Goal: Transaction & Acquisition: Download file/media

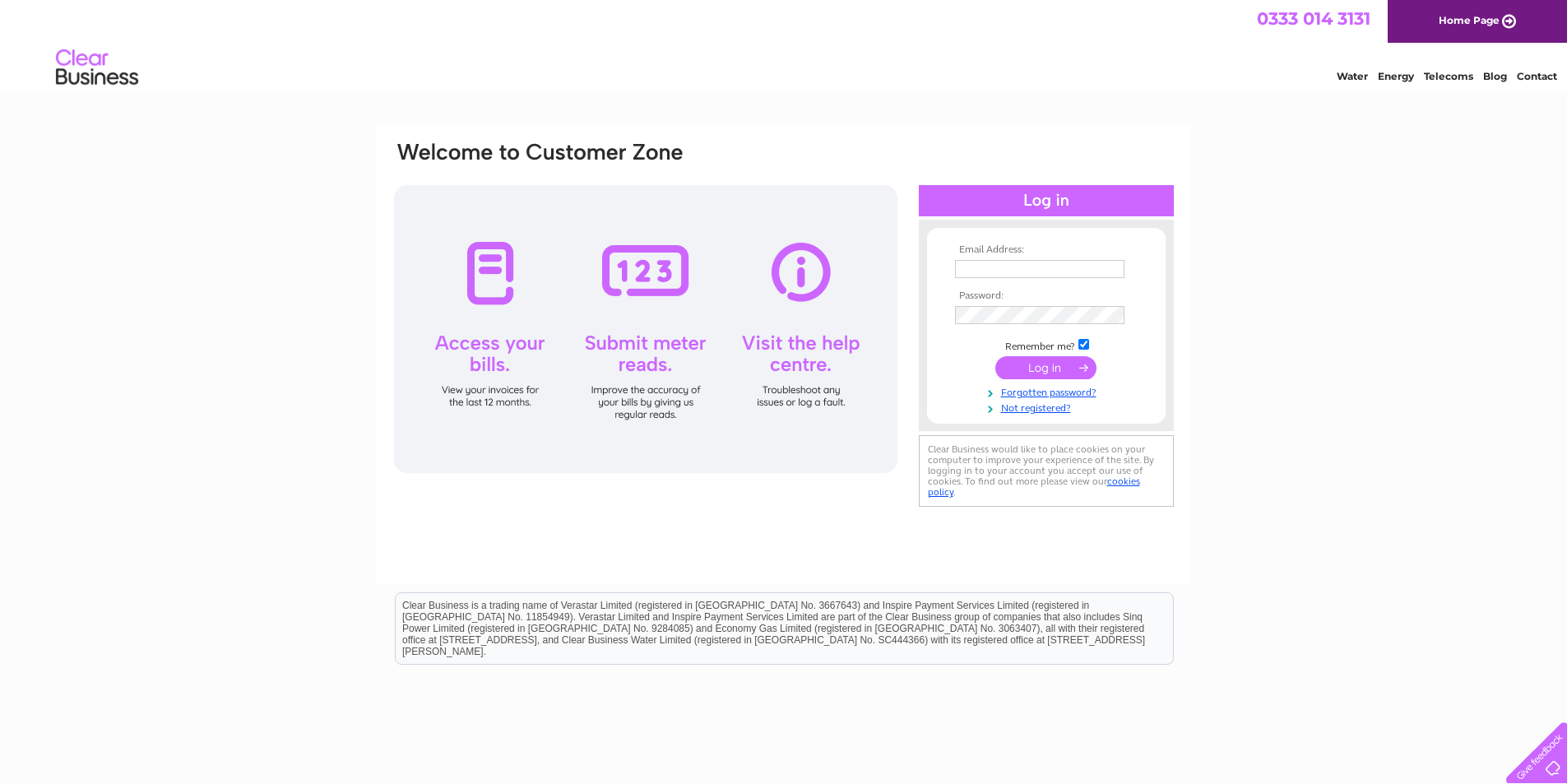
type input "info@ardmorn.co.uk"
click at [1032, 366] on input "submit" at bounding box center [1045, 367] width 101 height 23
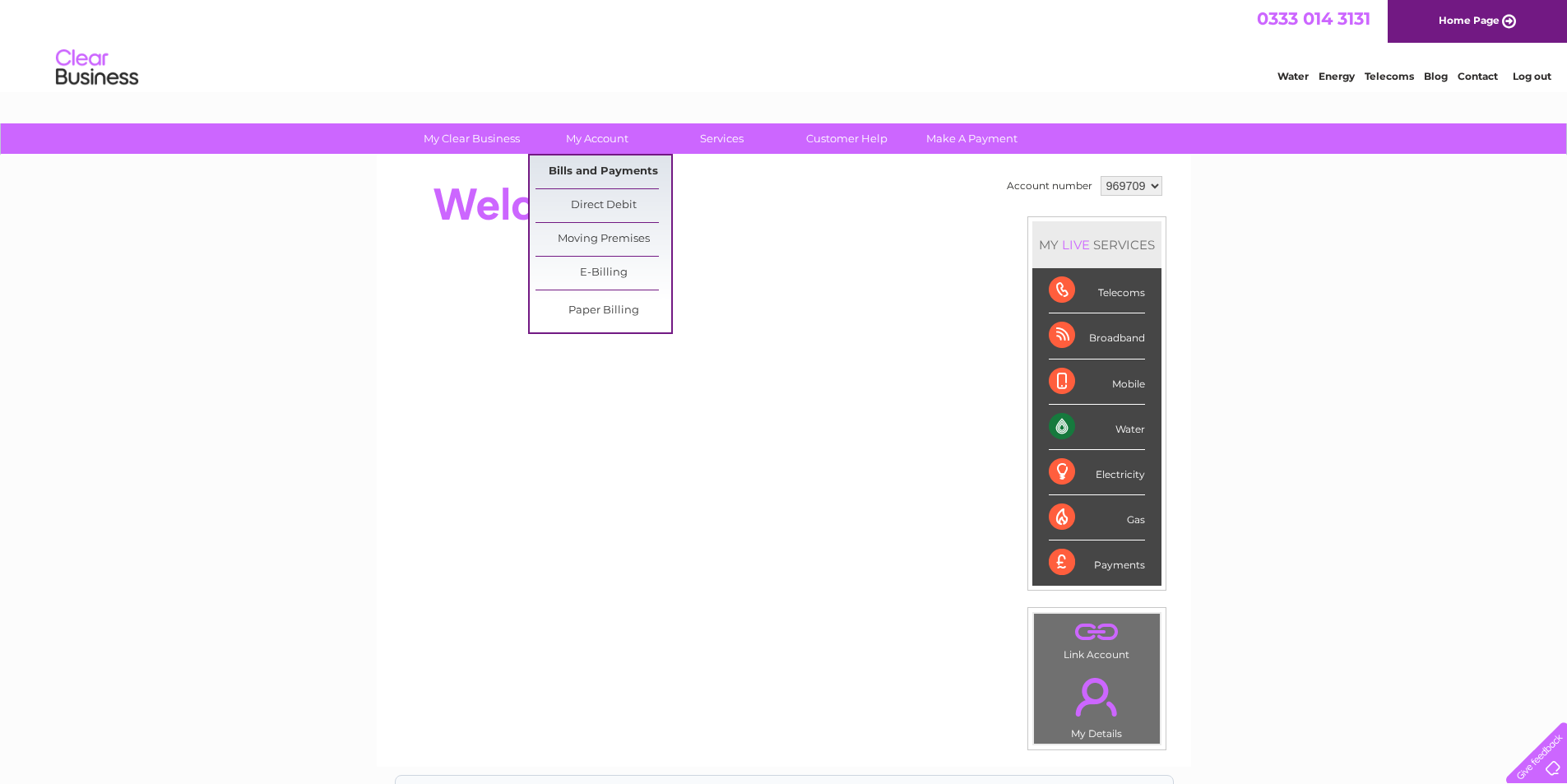
click at [585, 171] on link "Bills and Payments" at bounding box center [604, 172] width 136 height 33
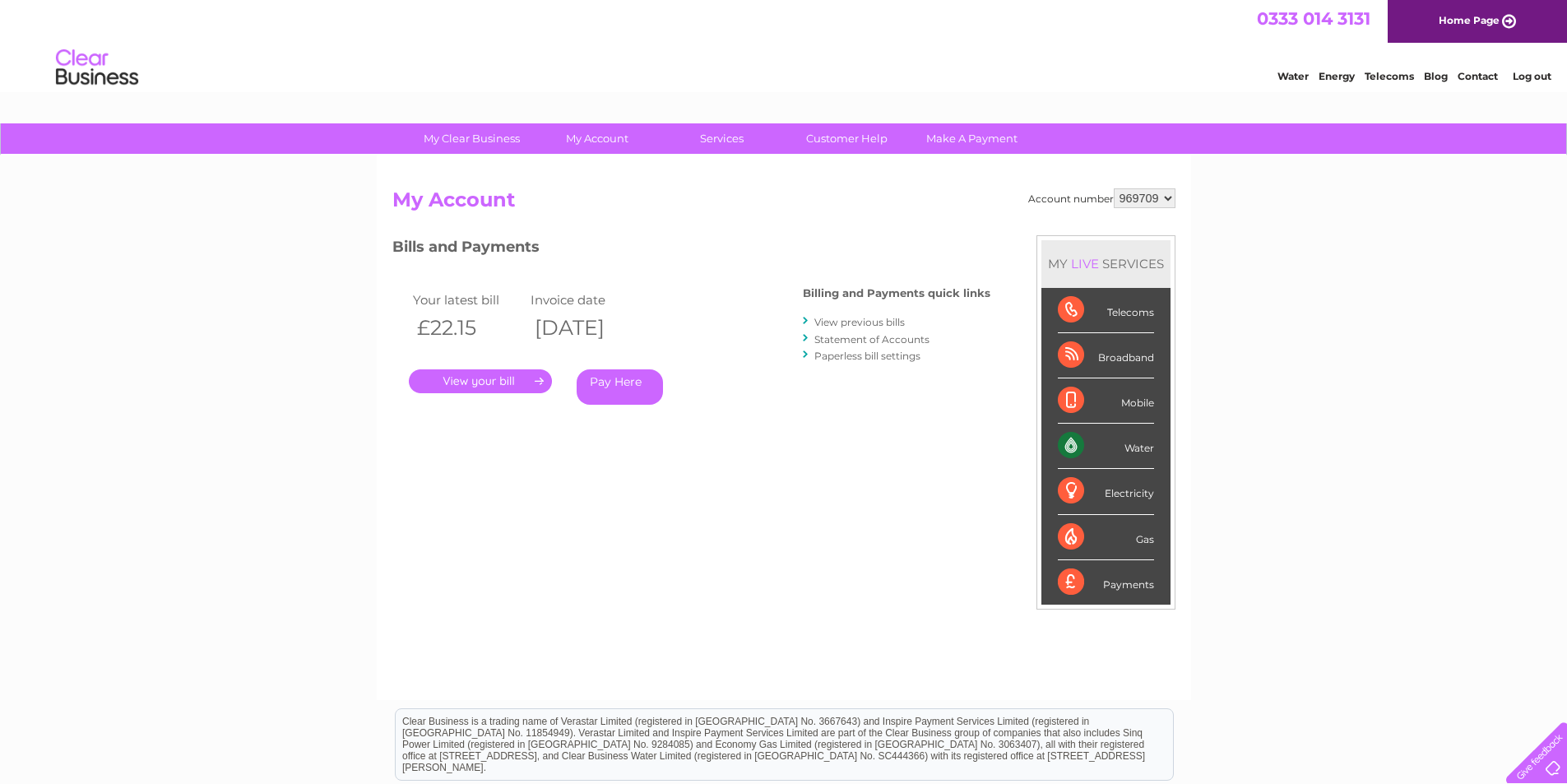
click at [832, 320] on link "View previous bills" at bounding box center [860, 321] width 91 height 12
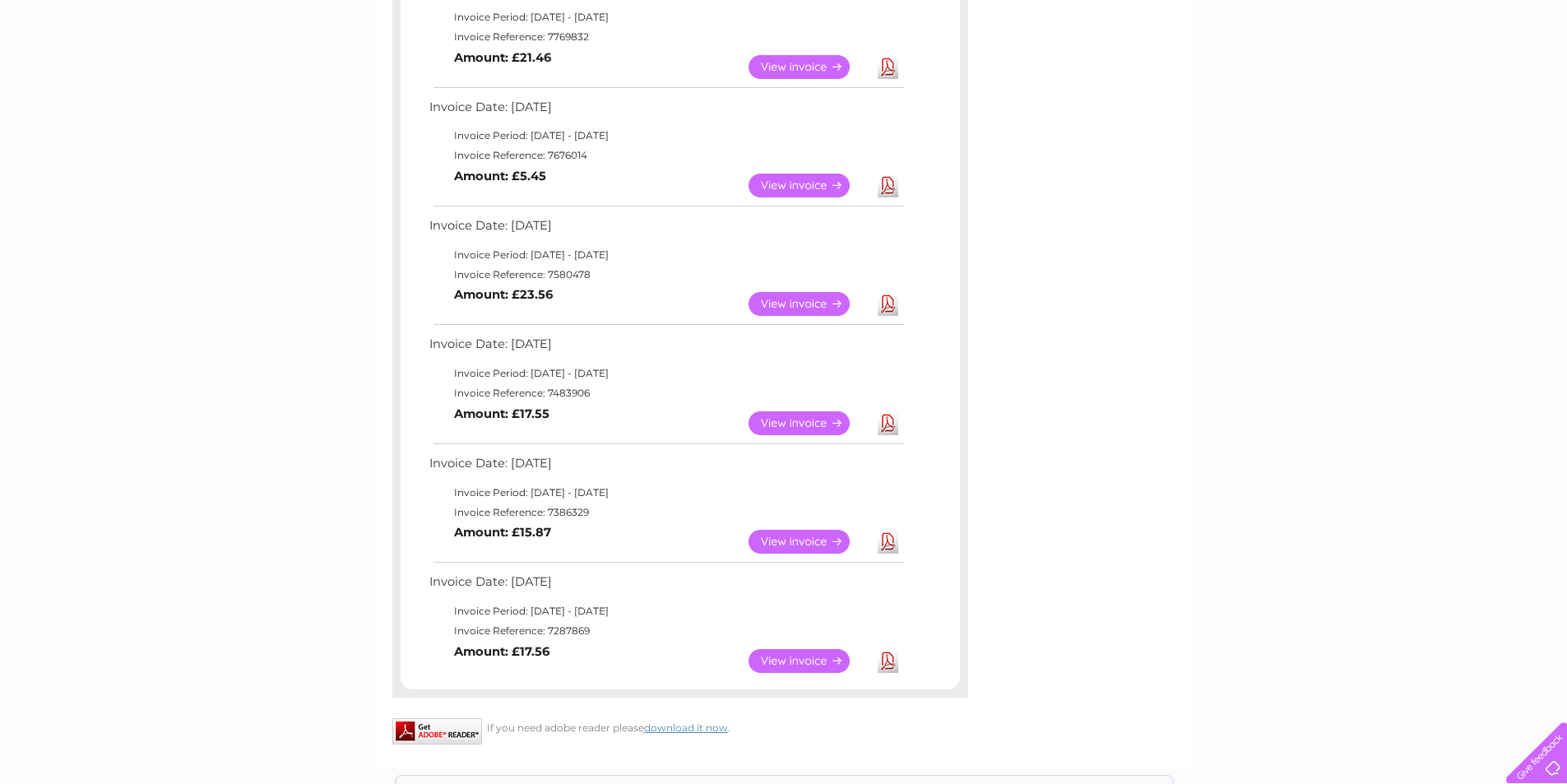
scroll to position [575, 0]
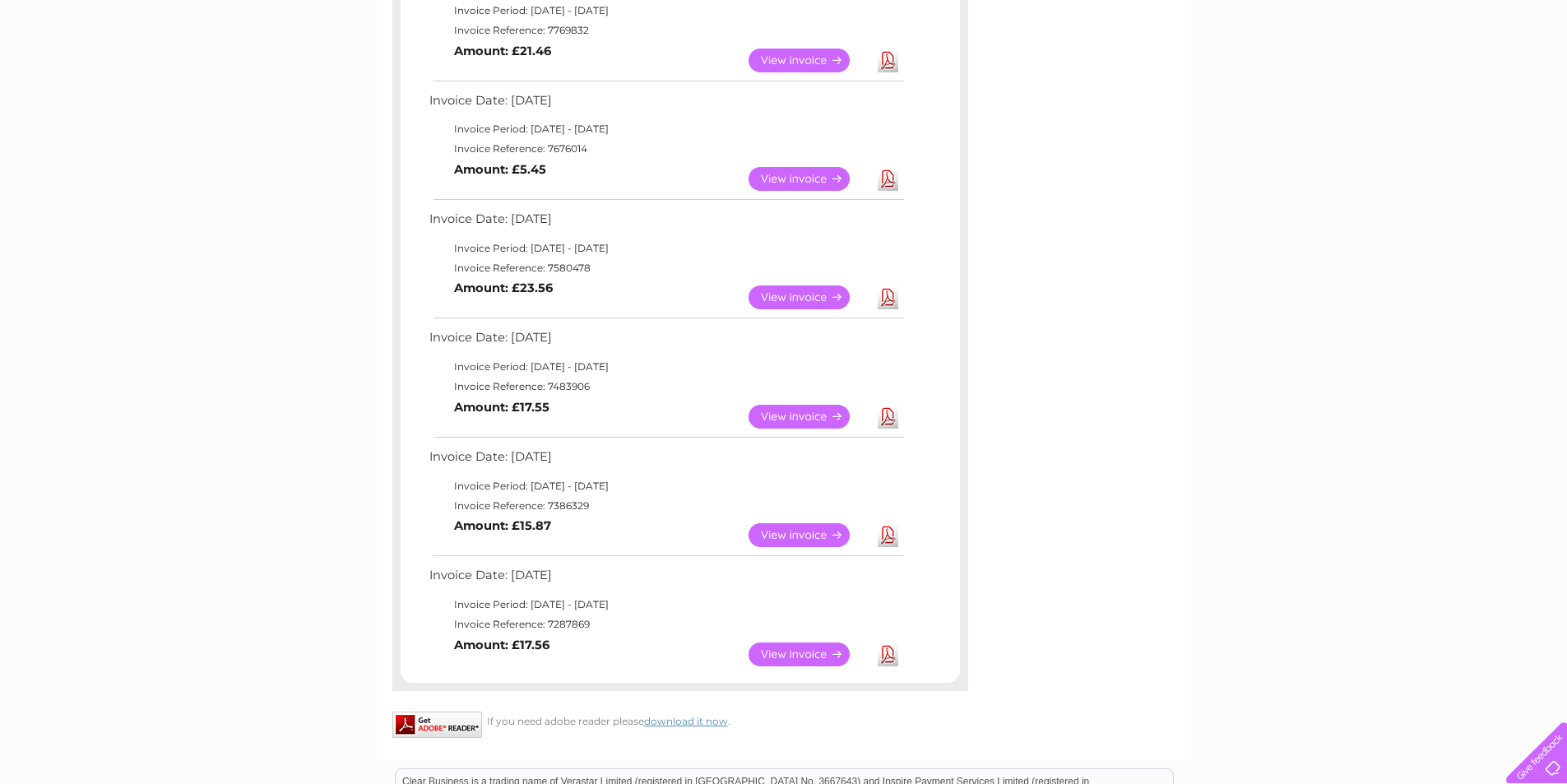
click at [887, 297] on link "Download" at bounding box center [888, 297] width 21 height 24
click at [885, 179] on link "Download" at bounding box center [888, 179] width 21 height 24
click at [801, 178] on link "View" at bounding box center [809, 179] width 121 height 24
click at [883, 172] on link "Download" at bounding box center [888, 179] width 21 height 24
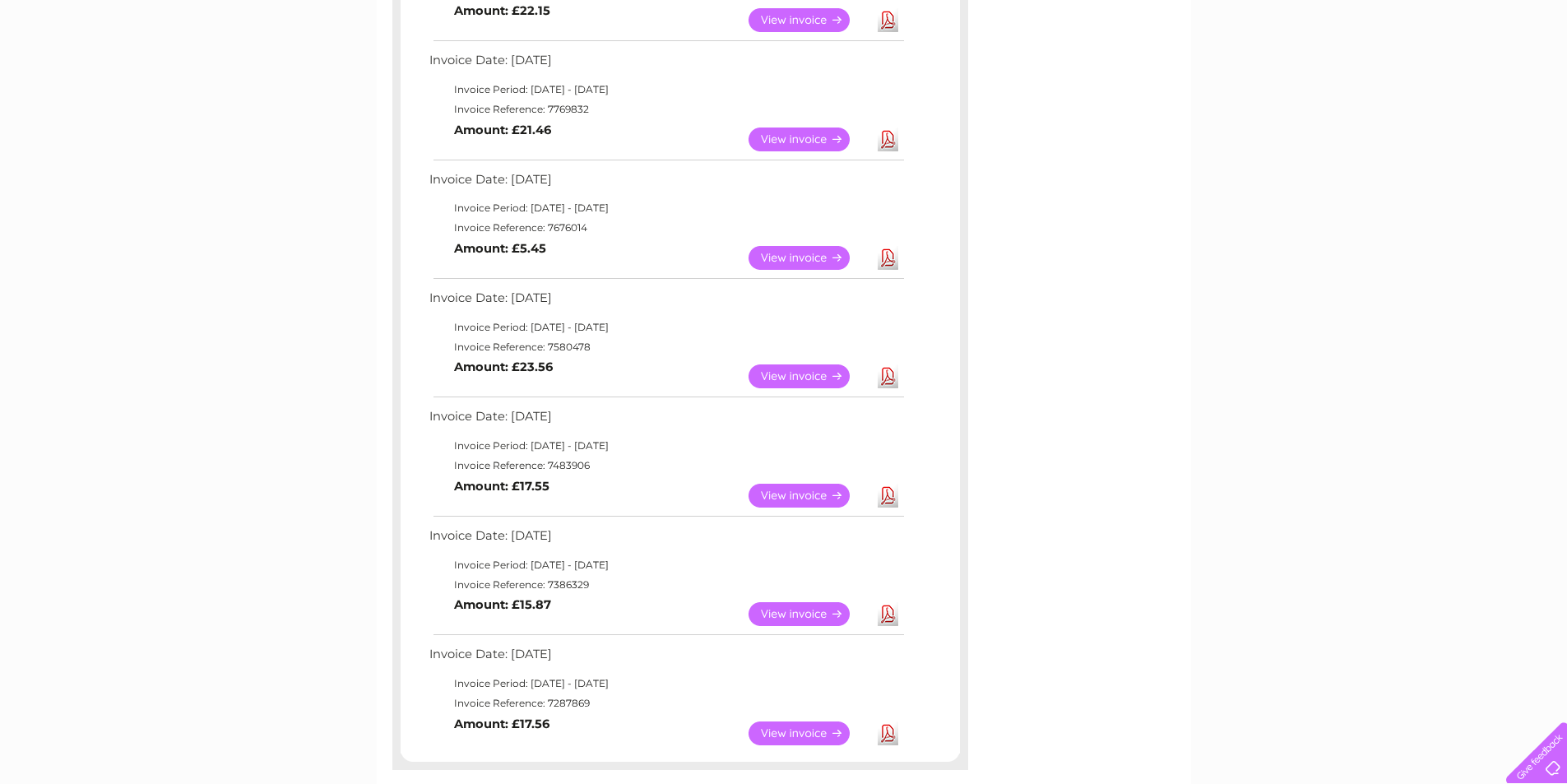
scroll to position [411, 0]
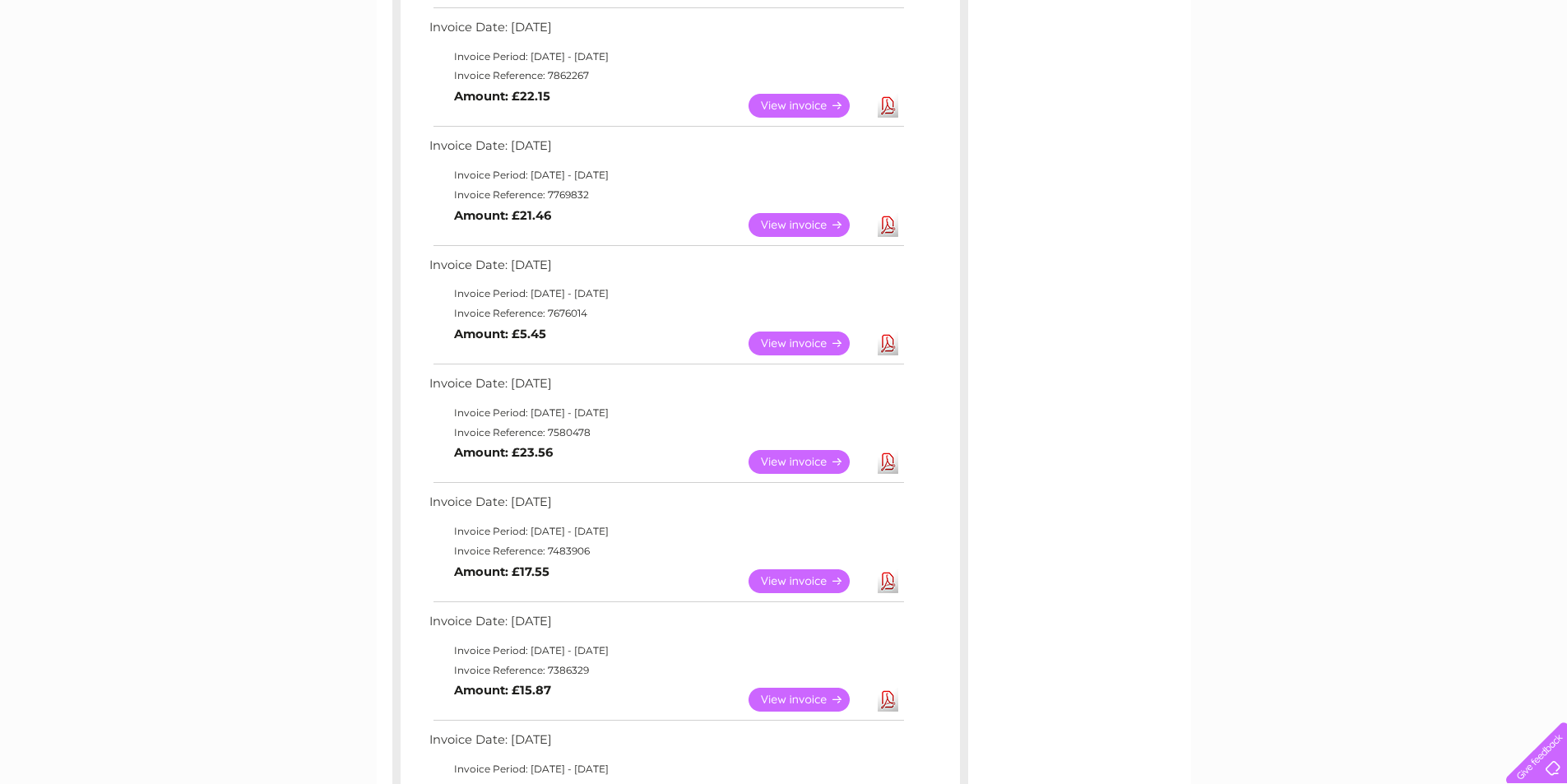
click at [889, 228] on link "Download" at bounding box center [888, 224] width 21 height 24
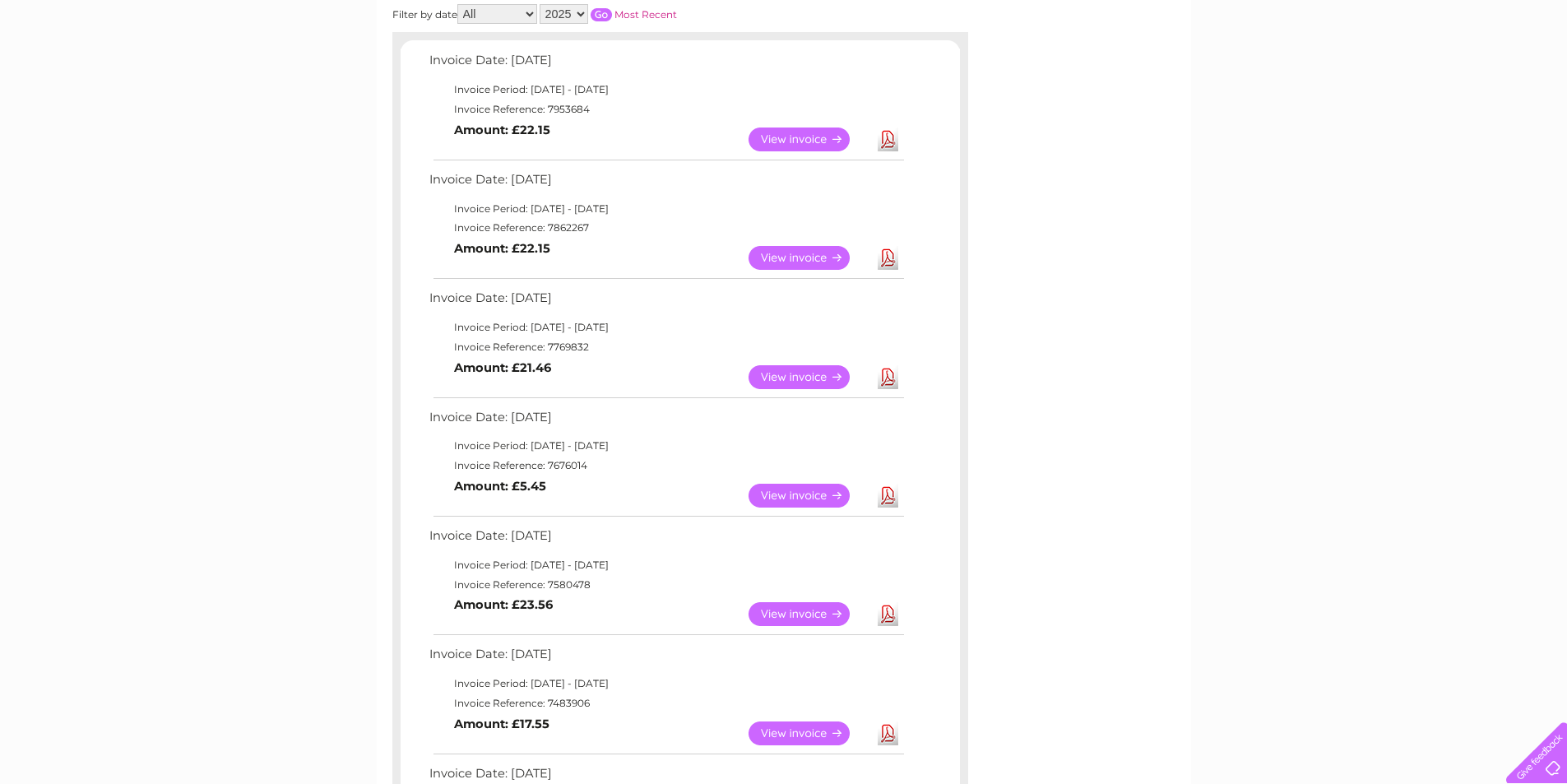
scroll to position [247, 0]
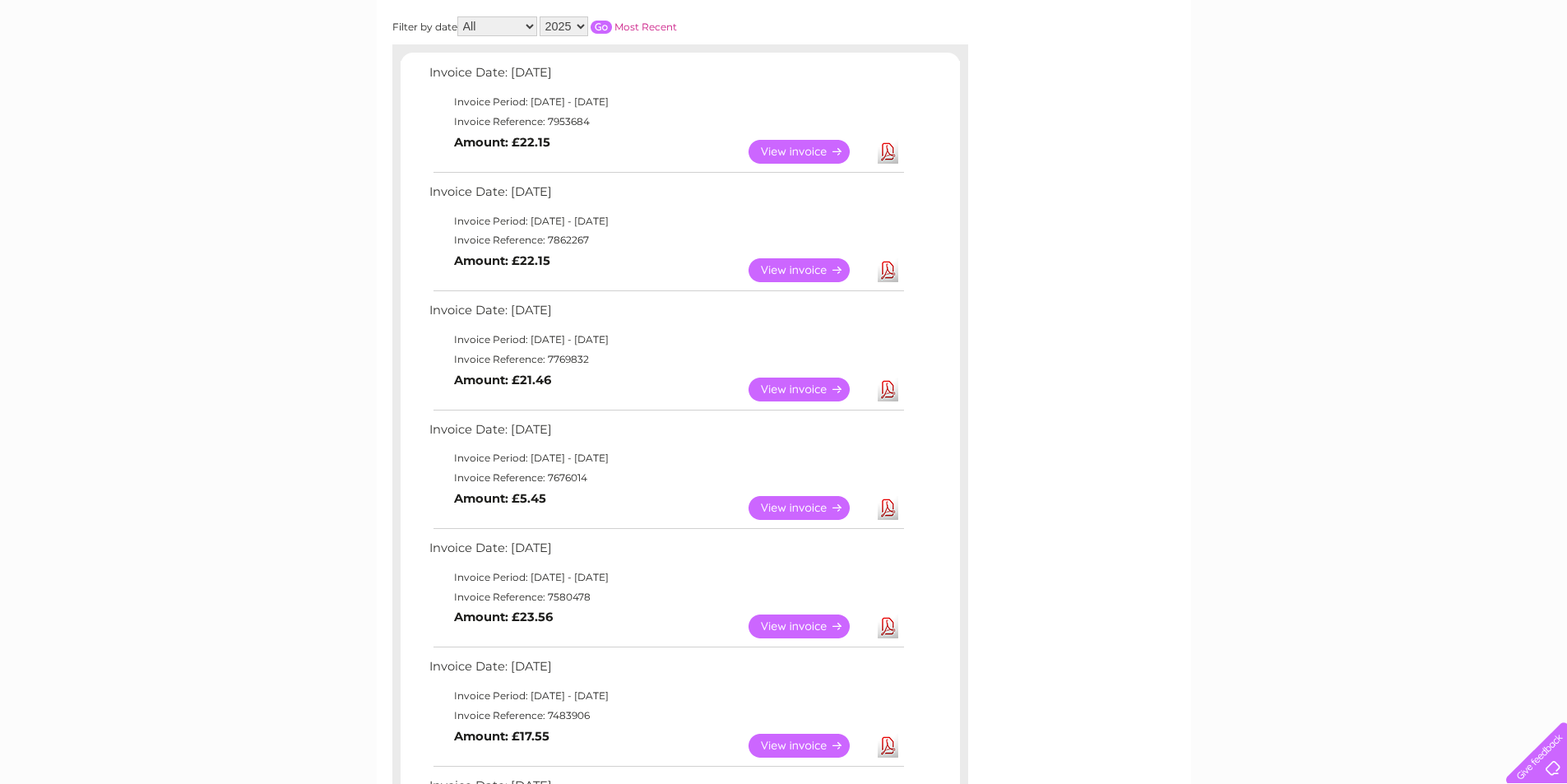
click at [887, 273] on link "Download" at bounding box center [888, 269] width 21 height 24
click at [894, 155] on link "Download" at bounding box center [888, 151] width 21 height 24
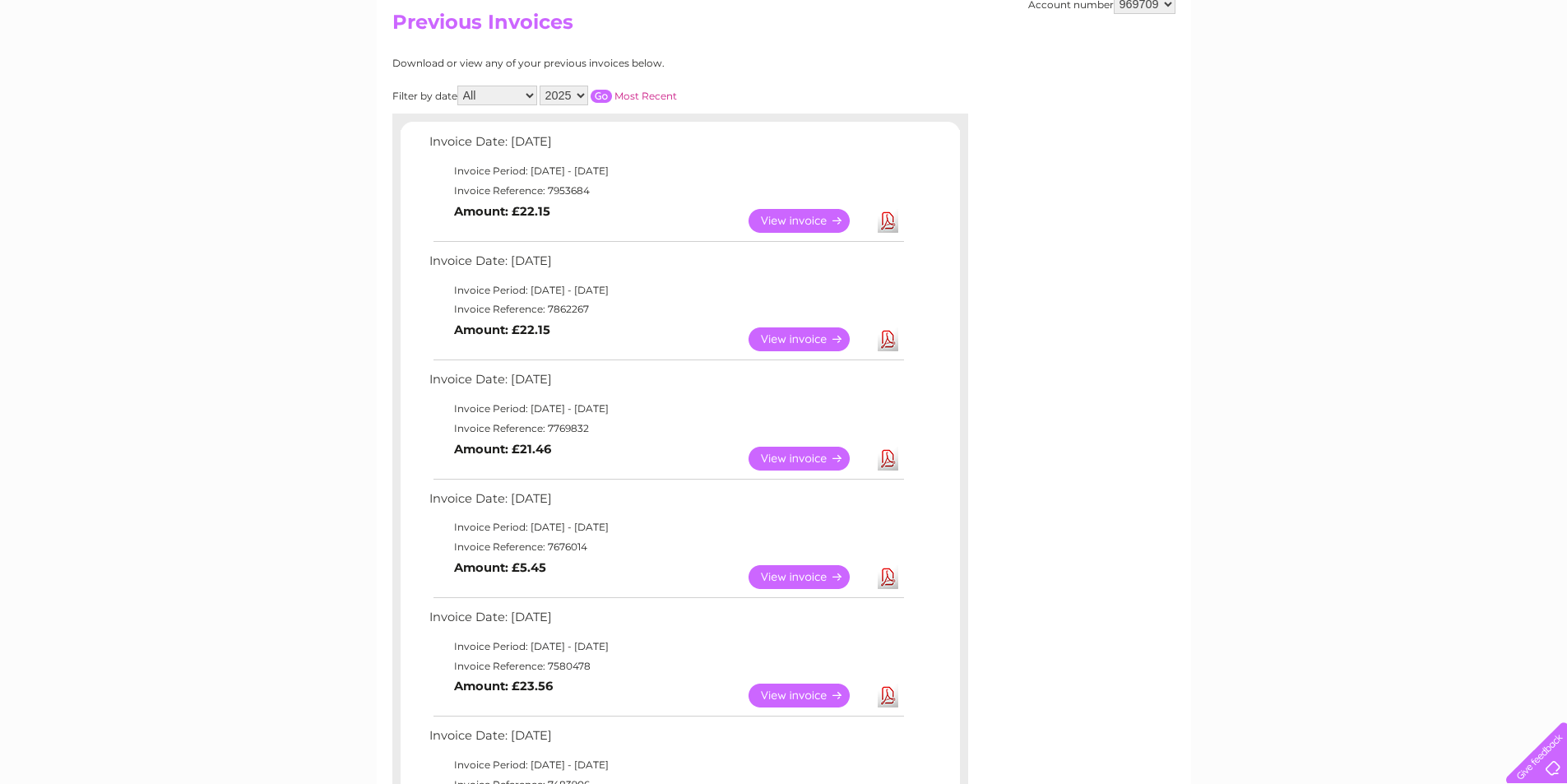
scroll to position [0, 0]
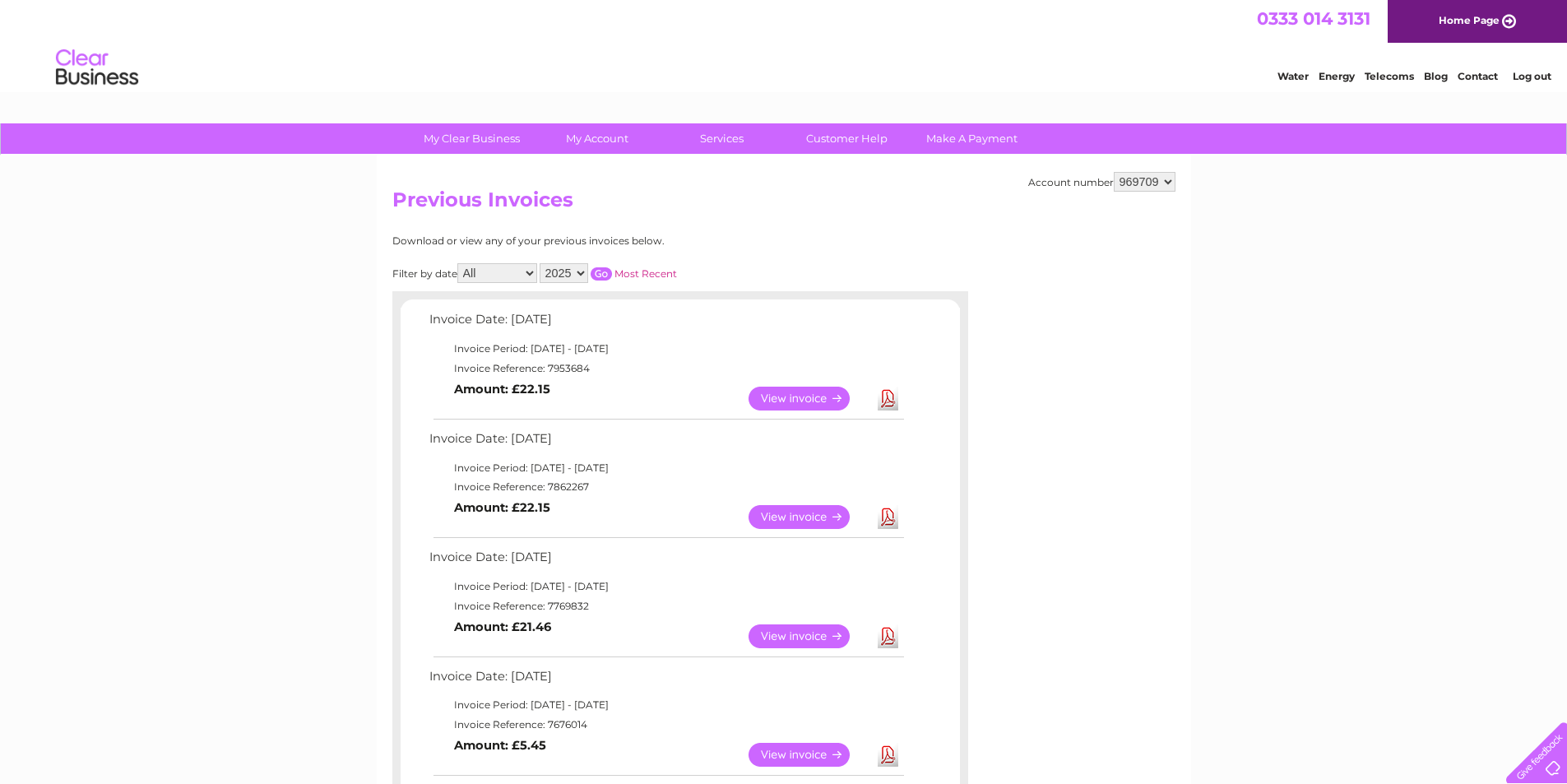
click at [576, 269] on select "2025 2024 2023 2022" at bounding box center [563, 273] width 48 height 20
select select "2024"
click at [542, 264] on select "2025 2024 2023 2022" at bounding box center [563, 273] width 48 height 20
click at [643, 273] on link "Most Recent" at bounding box center [646, 273] width 62 height 12
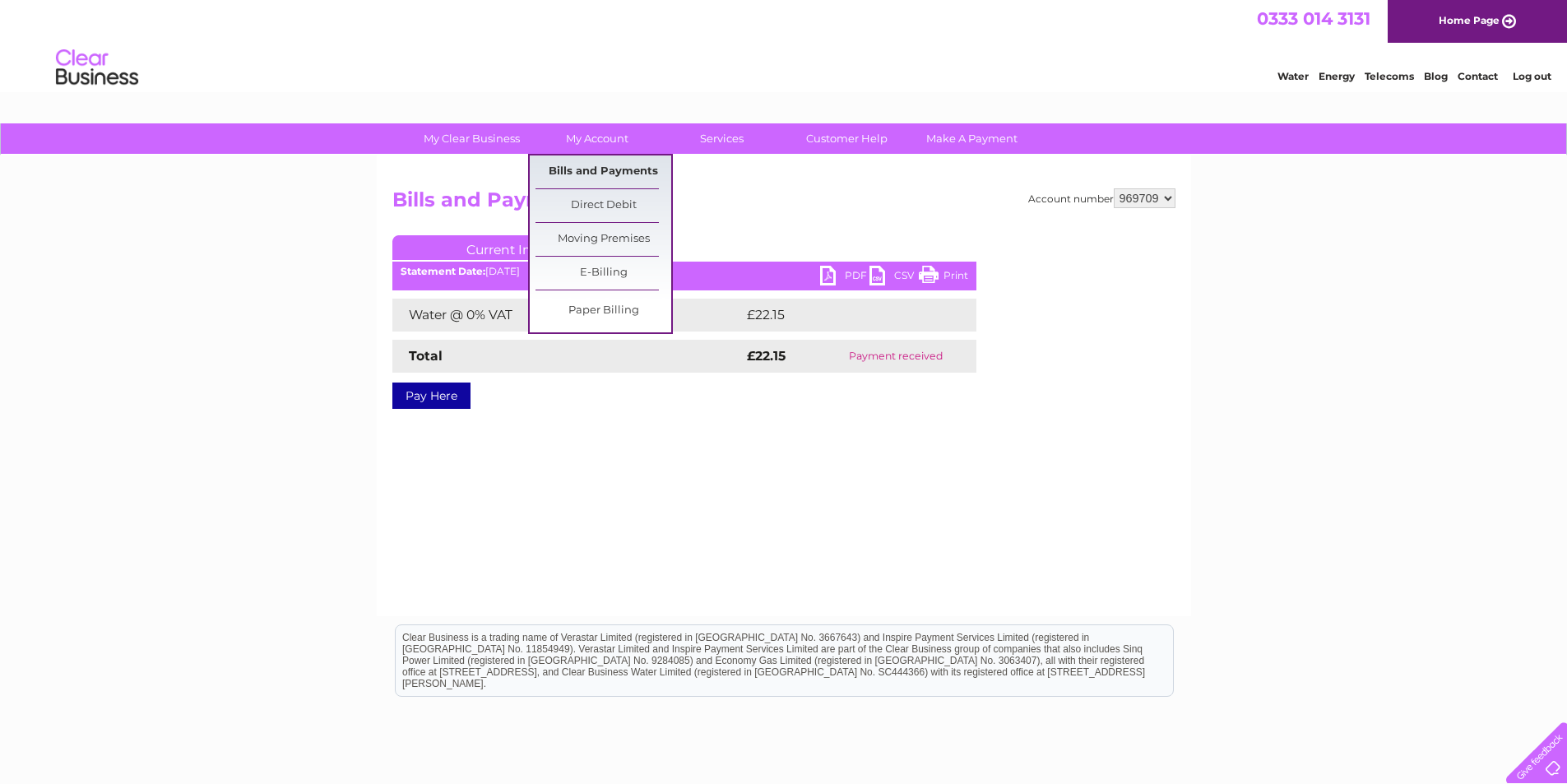
click at [602, 166] on link "Bills and Payments" at bounding box center [604, 172] width 136 height 33
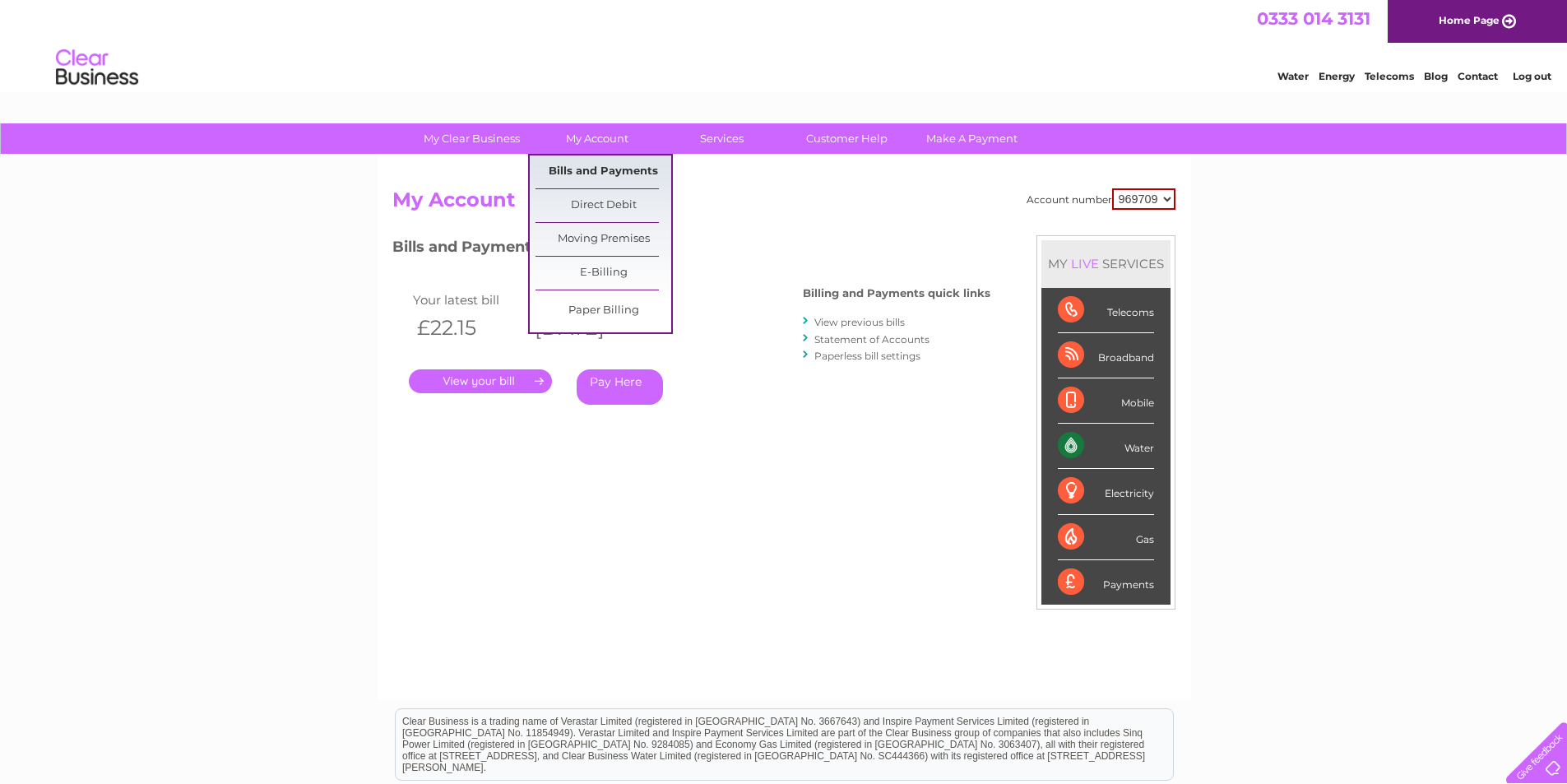
click at [586, 168] on link "Bills and Payments" at bounding box center [604, 172] width 136 height 33
click at [604, 168] on link "Bills and Payments" at bounding box center [604, 172] width 136 height 33
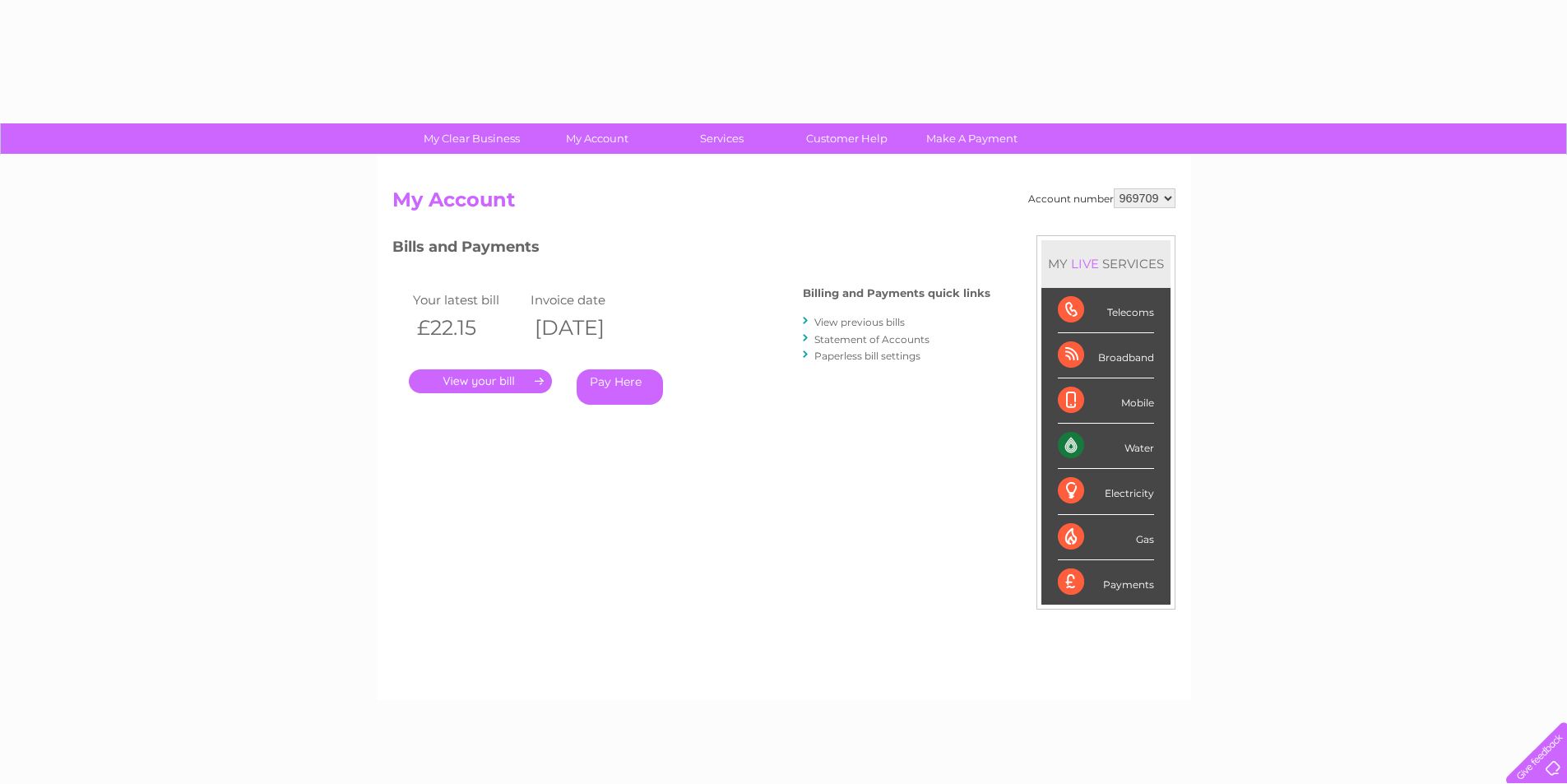
click at [622, 271] on div "Bills and Payments Billing and Payments quick links View previous bills Stateme…" at bounding box center [691, 332] width 598 height 194
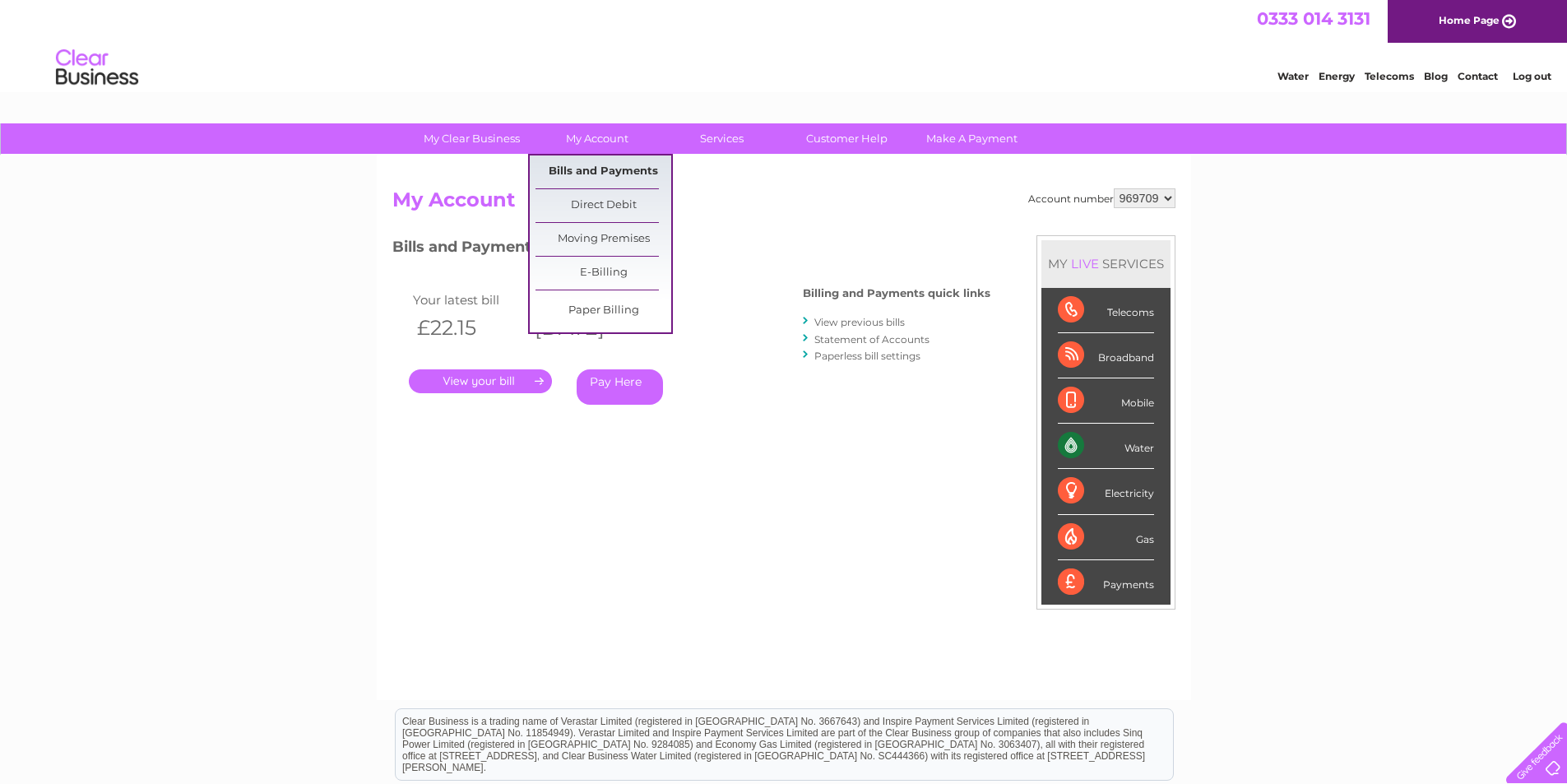
click at [593, 167] on link "Bills and Payments" at bounding box center [604, 172] width 136 height 33
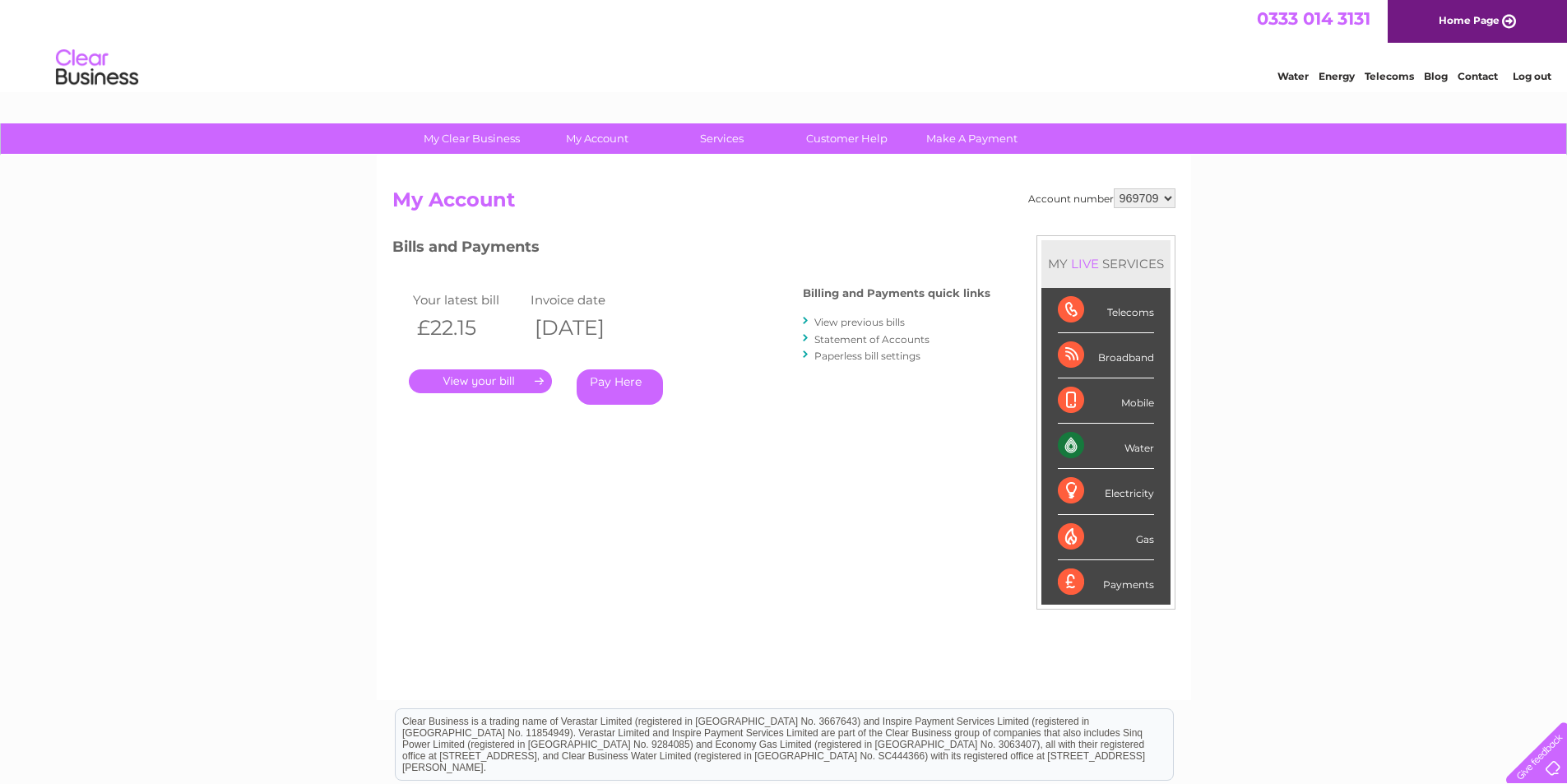
click at [865, 321] on link "View previous bills" at bounding box center [860, 321] width 91 height 12
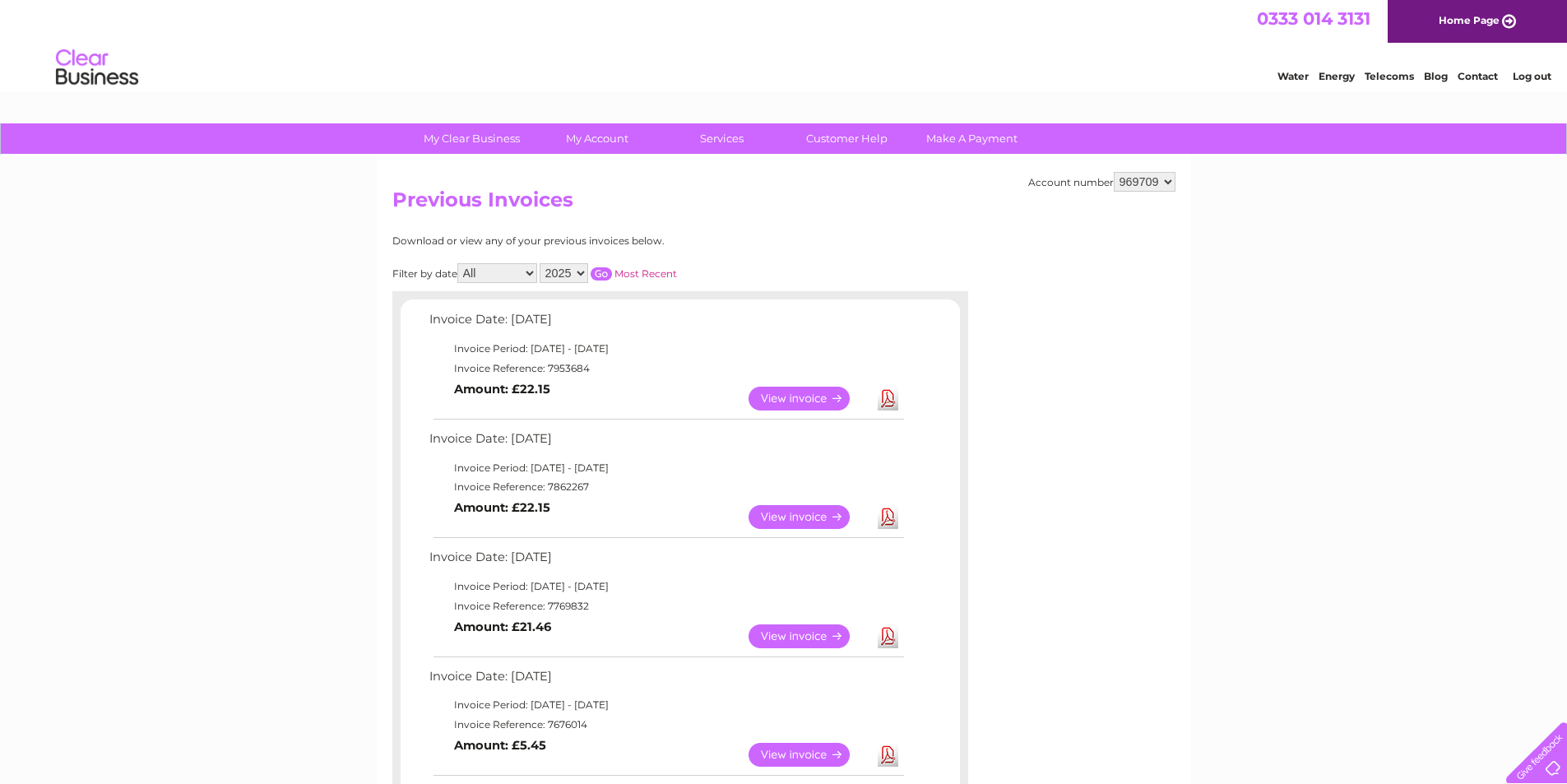
click at [528, 273] on select "All January February March April May June July August September October Novembe…" at bounding box center [497, 273] width 79 height 20
click at [578, 272] on select "2025 2024 2023 2022" at bounding box center [563, 273] width 48 height 20
click at [542, 264] on select "2025 2024 2023 2022" at bounding box center [563, 273] width 48 height 20
click at [597, 272] on input "button" at bounding box center [601, 274] width 22 height 13
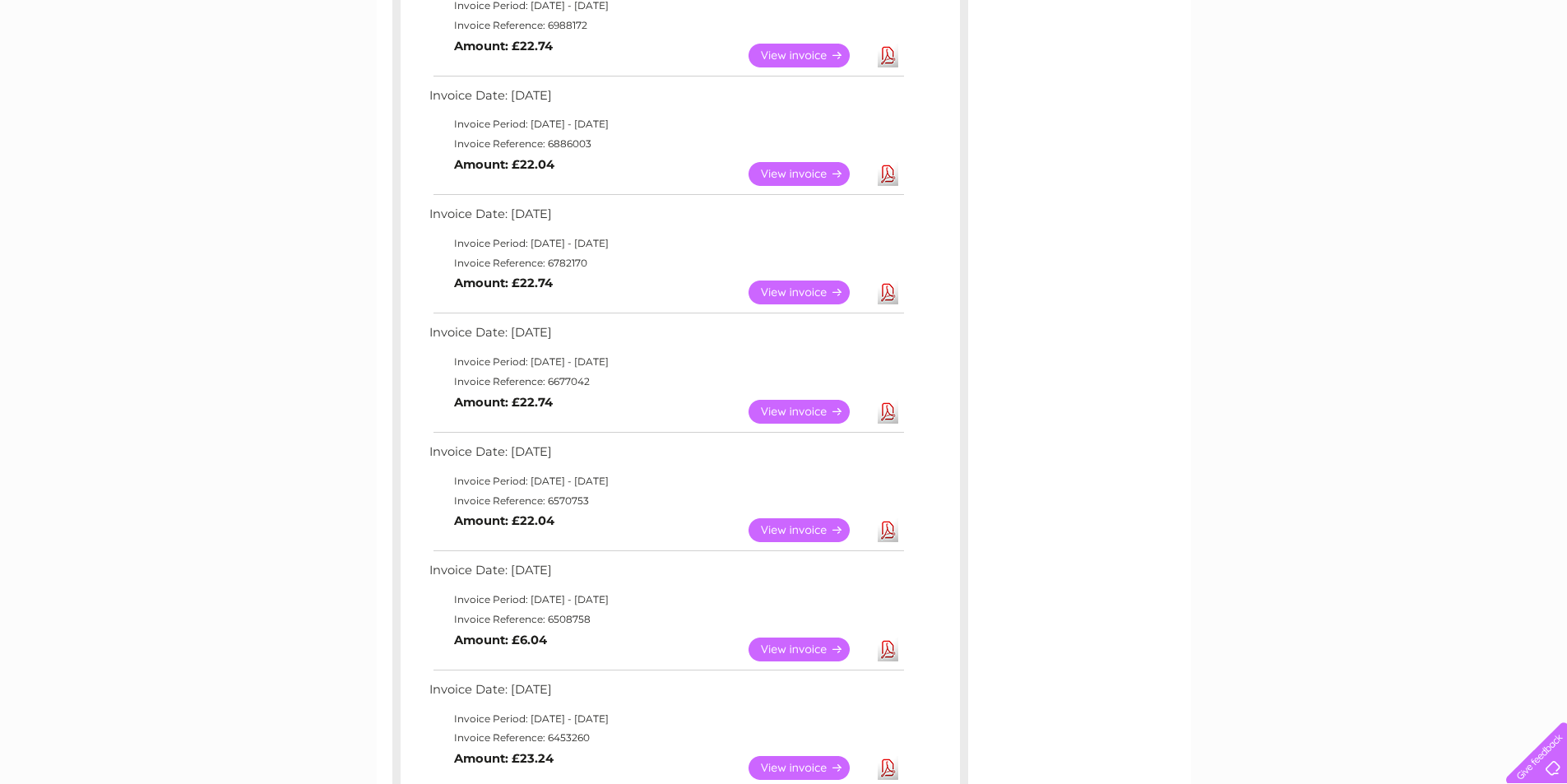
scroll to position [1069, 0]
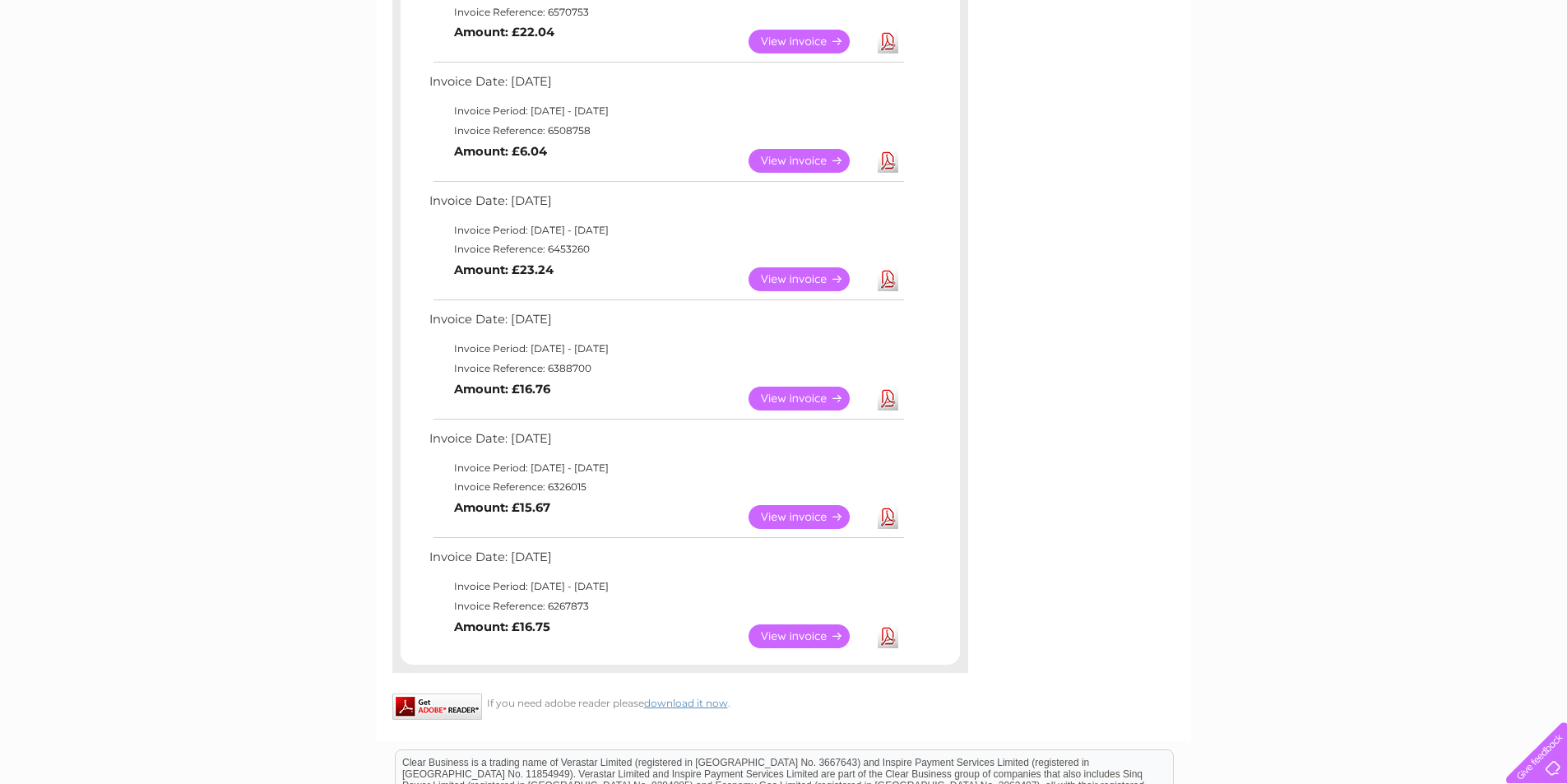
click at [889, 279] on link "Download" at bounding box center [888, 279] width 21 height 24
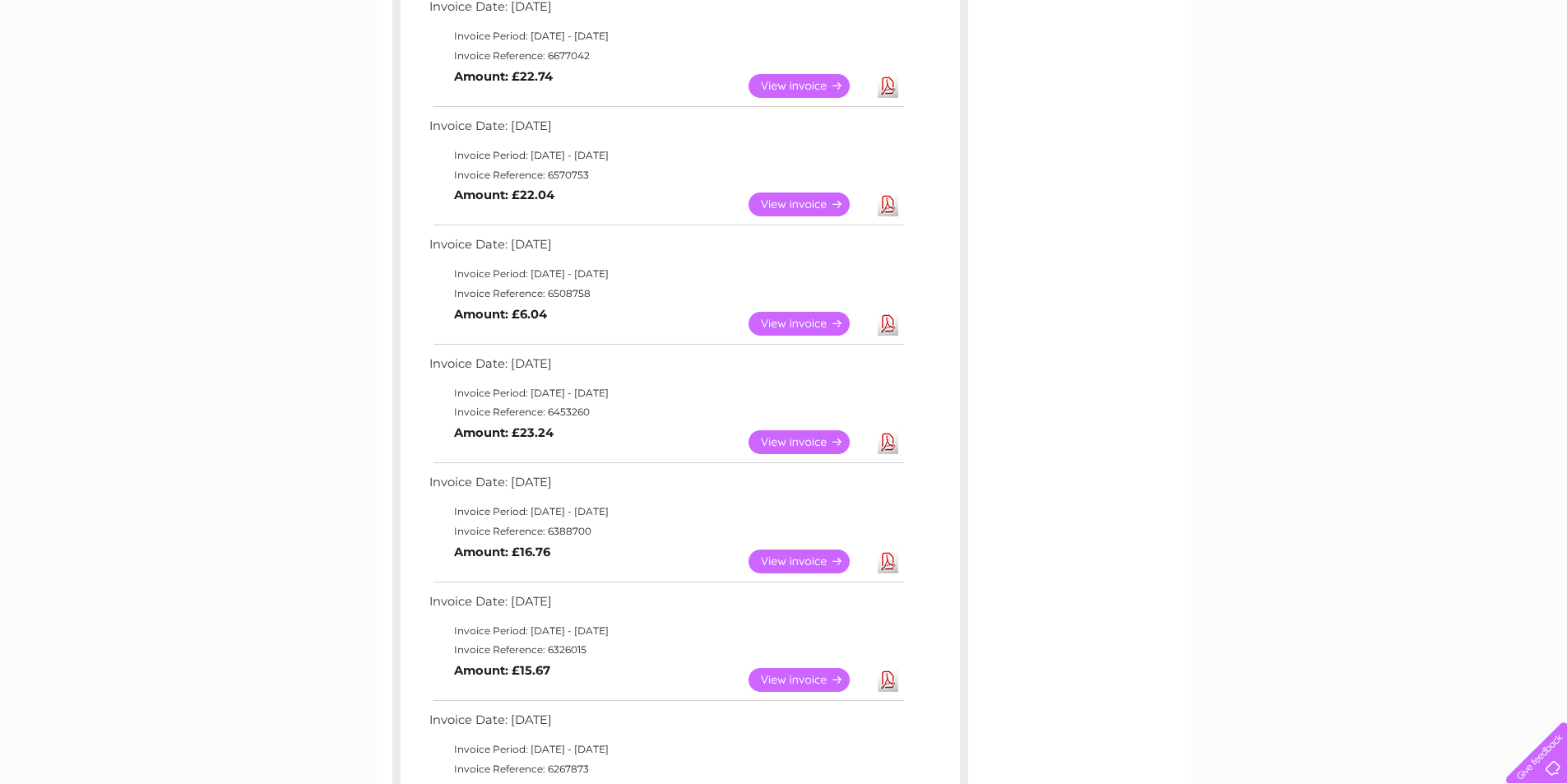
scroll to position [905, 0]
click at [887, 327] on link "Download" at bounding box center [888, 325] width 21 height 24
click at [890, 207] on link "Download" at bounding box center [888, 205] width 21 height 24
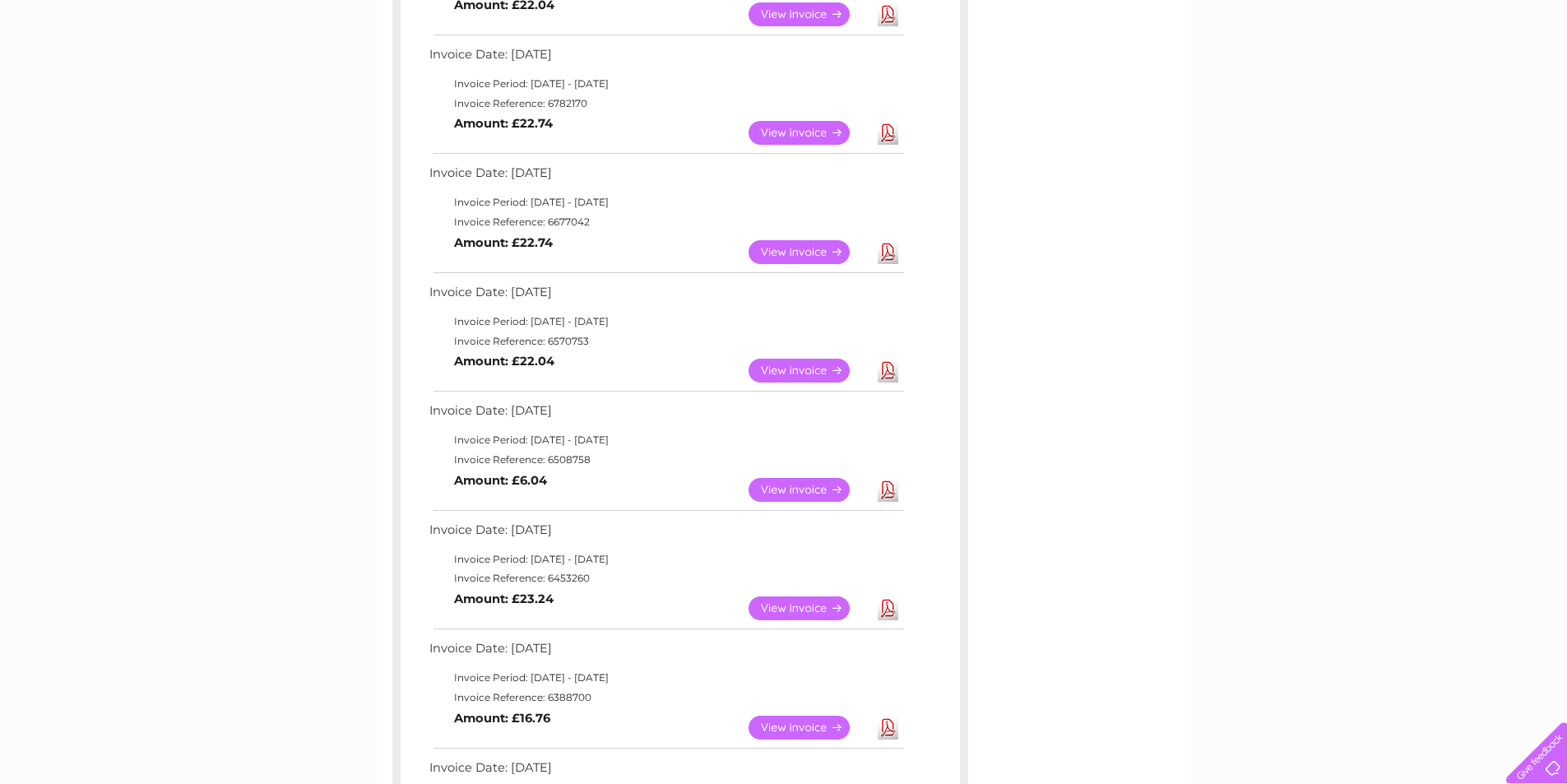
click at [887, 251] on link "Download" at bounding box center [888, 251] width 21 height 24
click at [887, 128] on link "Download" at bounding box center [888, 132] width 21 height 24
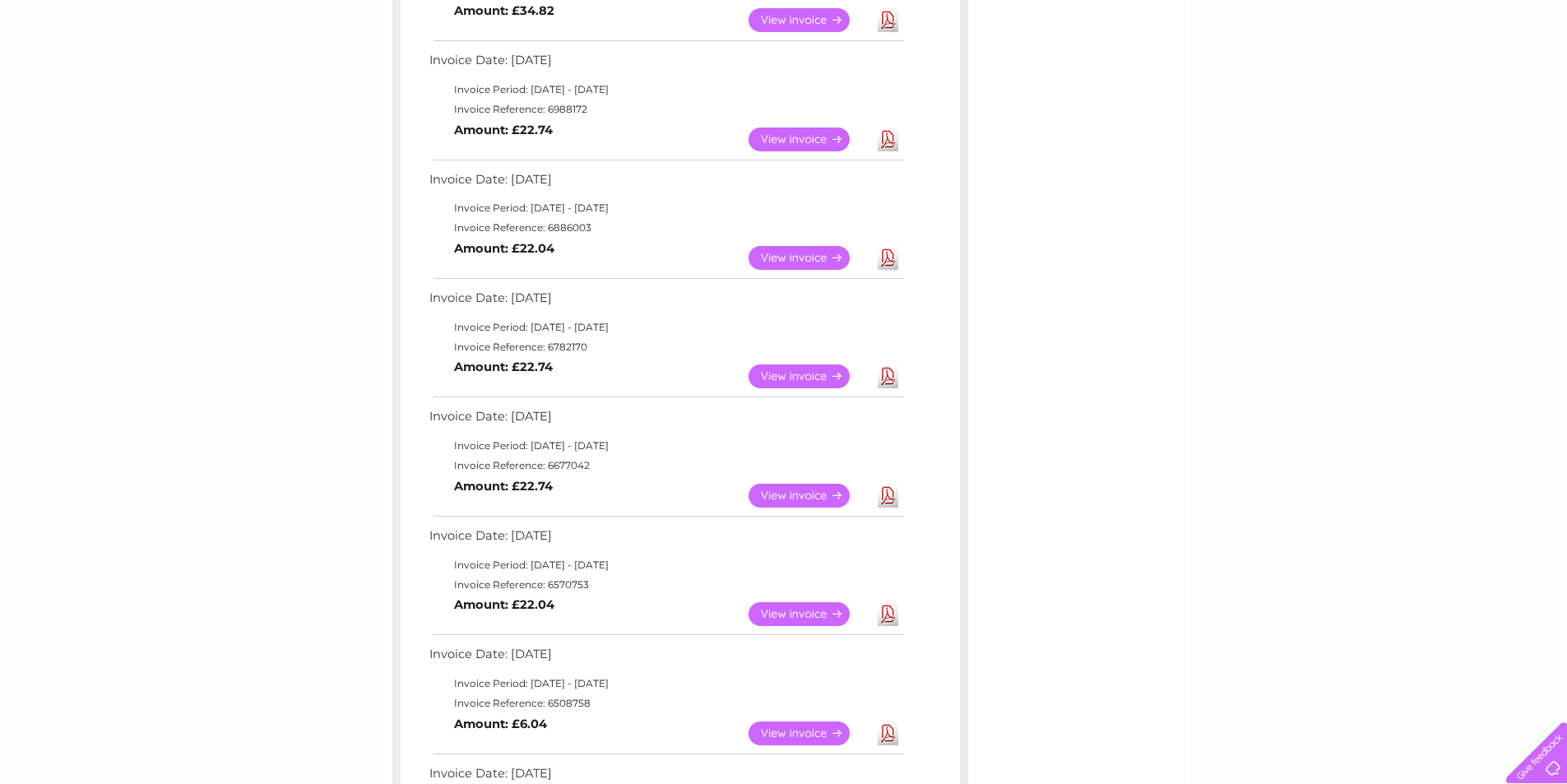
scroll to position [493, 0]
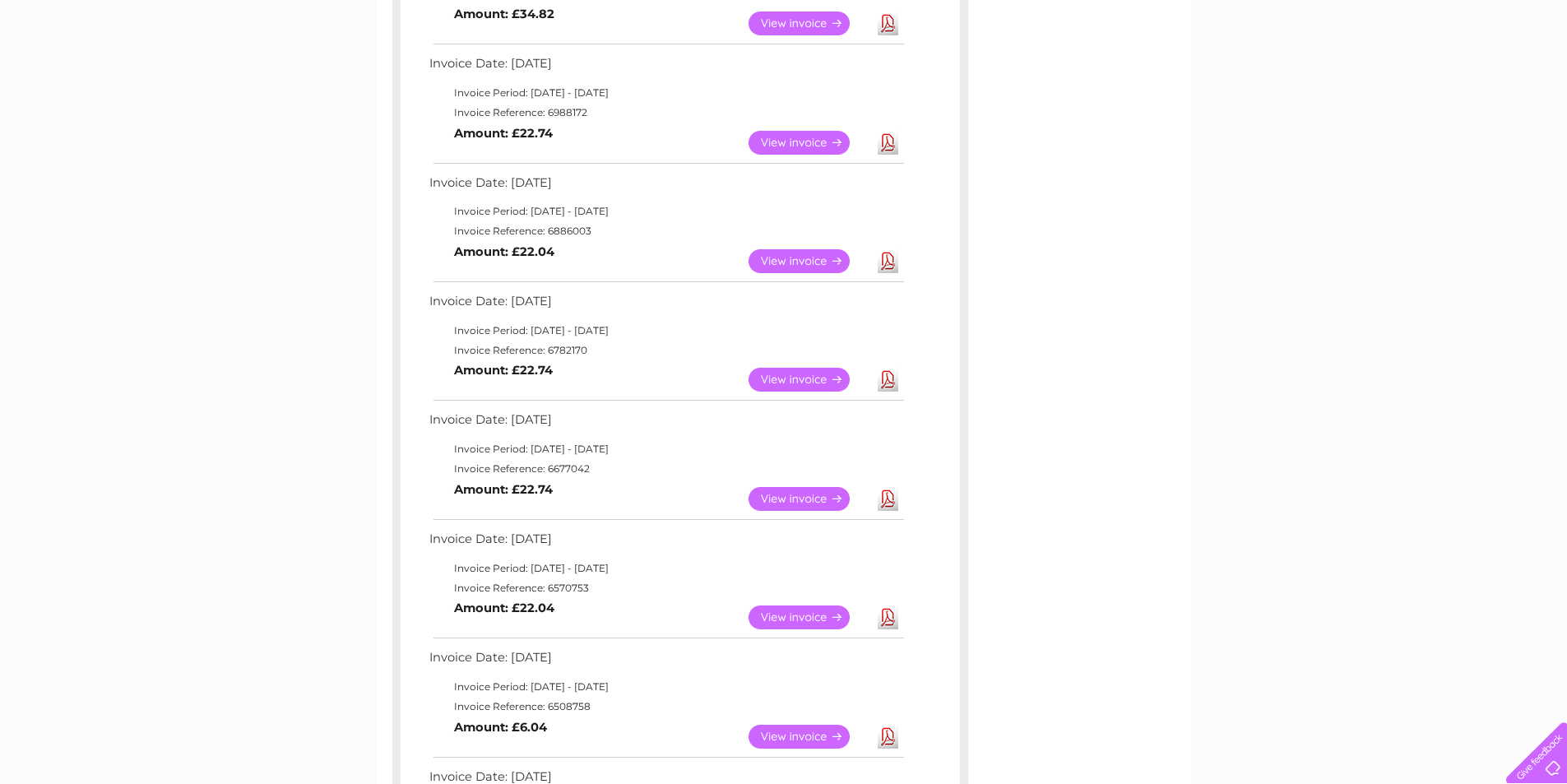
click at [887, 257] on link "Download" at bounding box center [888, 261] width 21 height 24
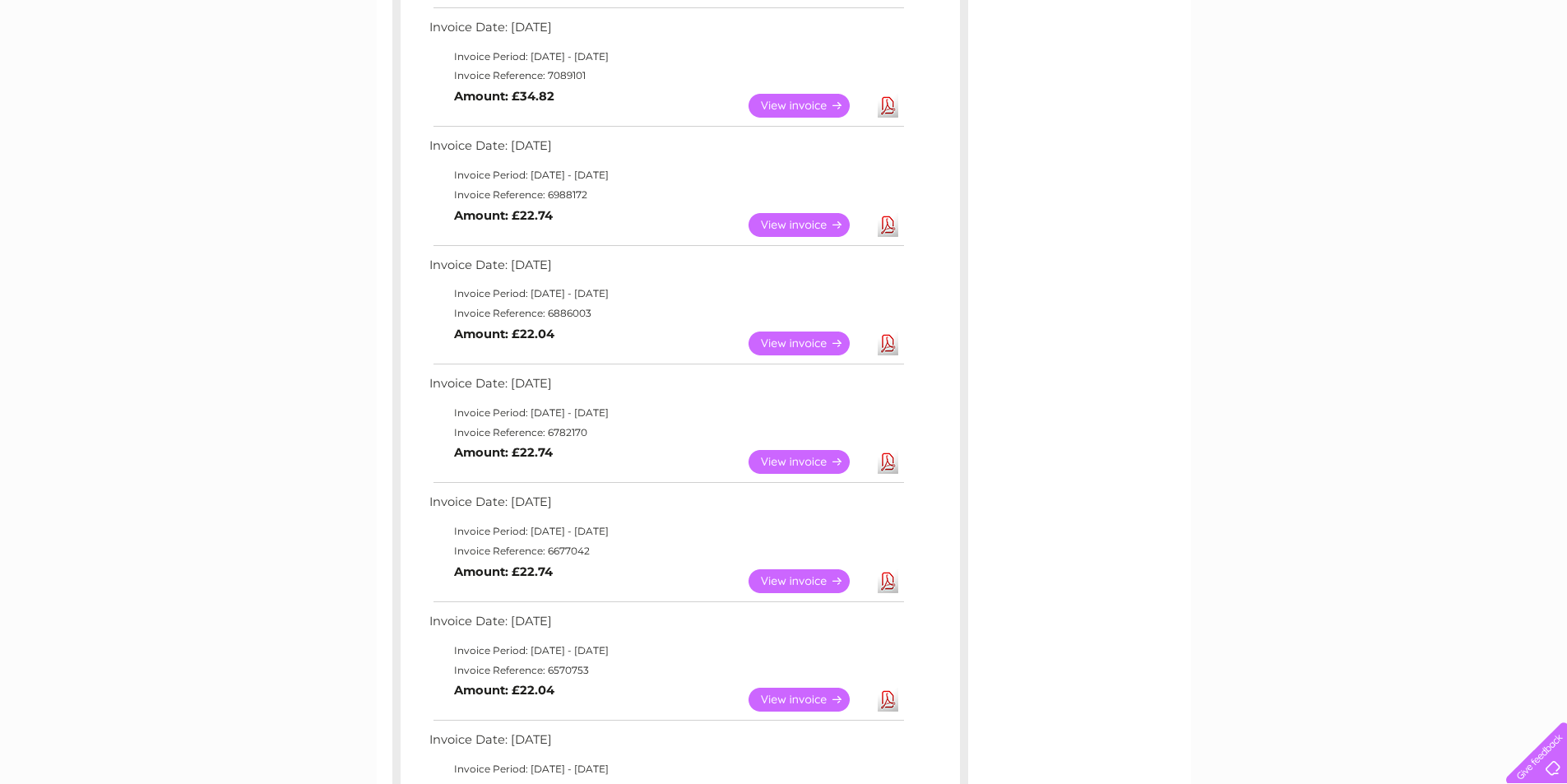
scroll to position [329, 0]
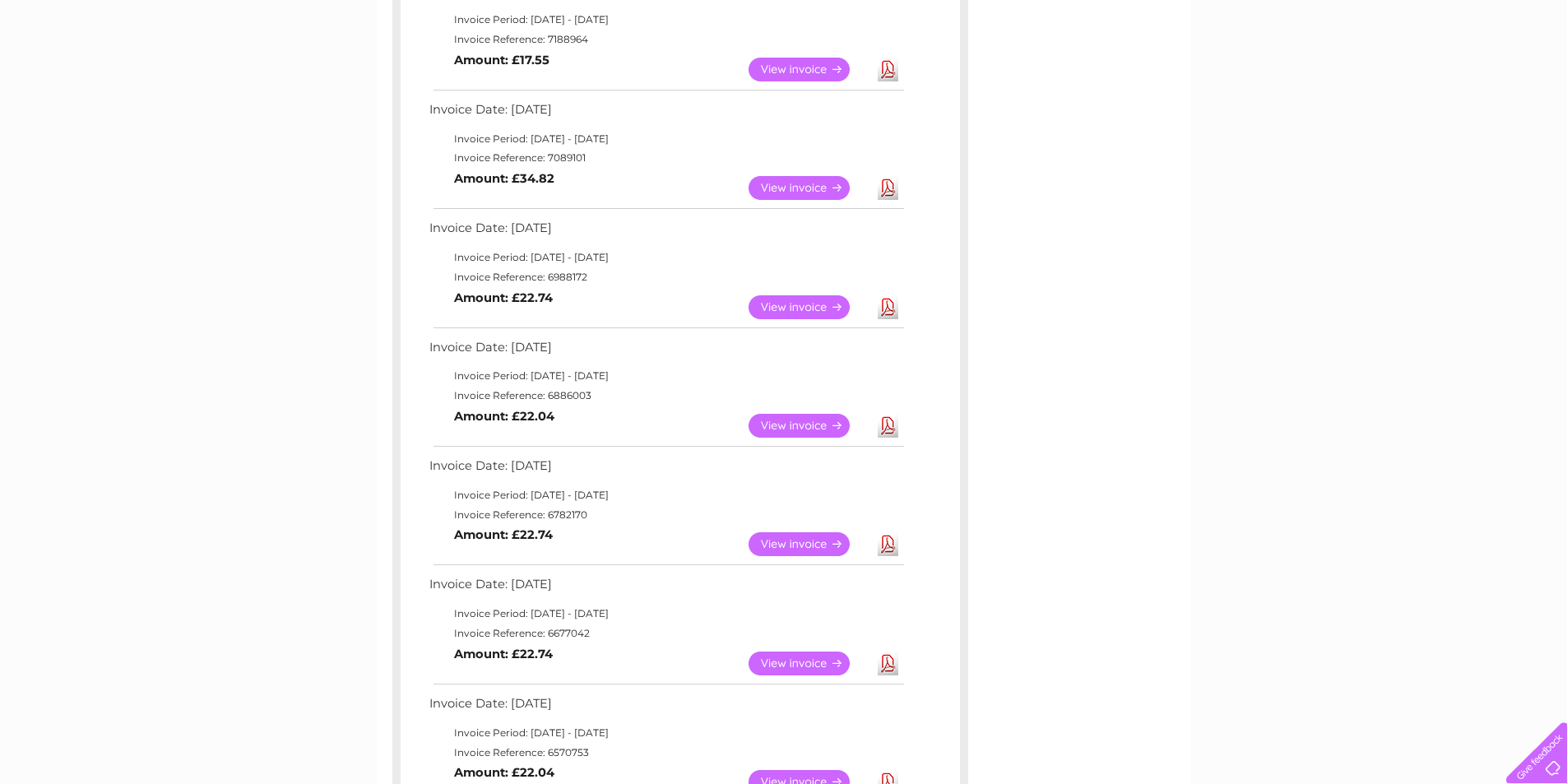
click at [889, 300] on link "Download" at bounding box center [888, 307] width 21 height 24
click at [896, 186] on link "Download" at bounding box center [888, 187] width 21 height 24
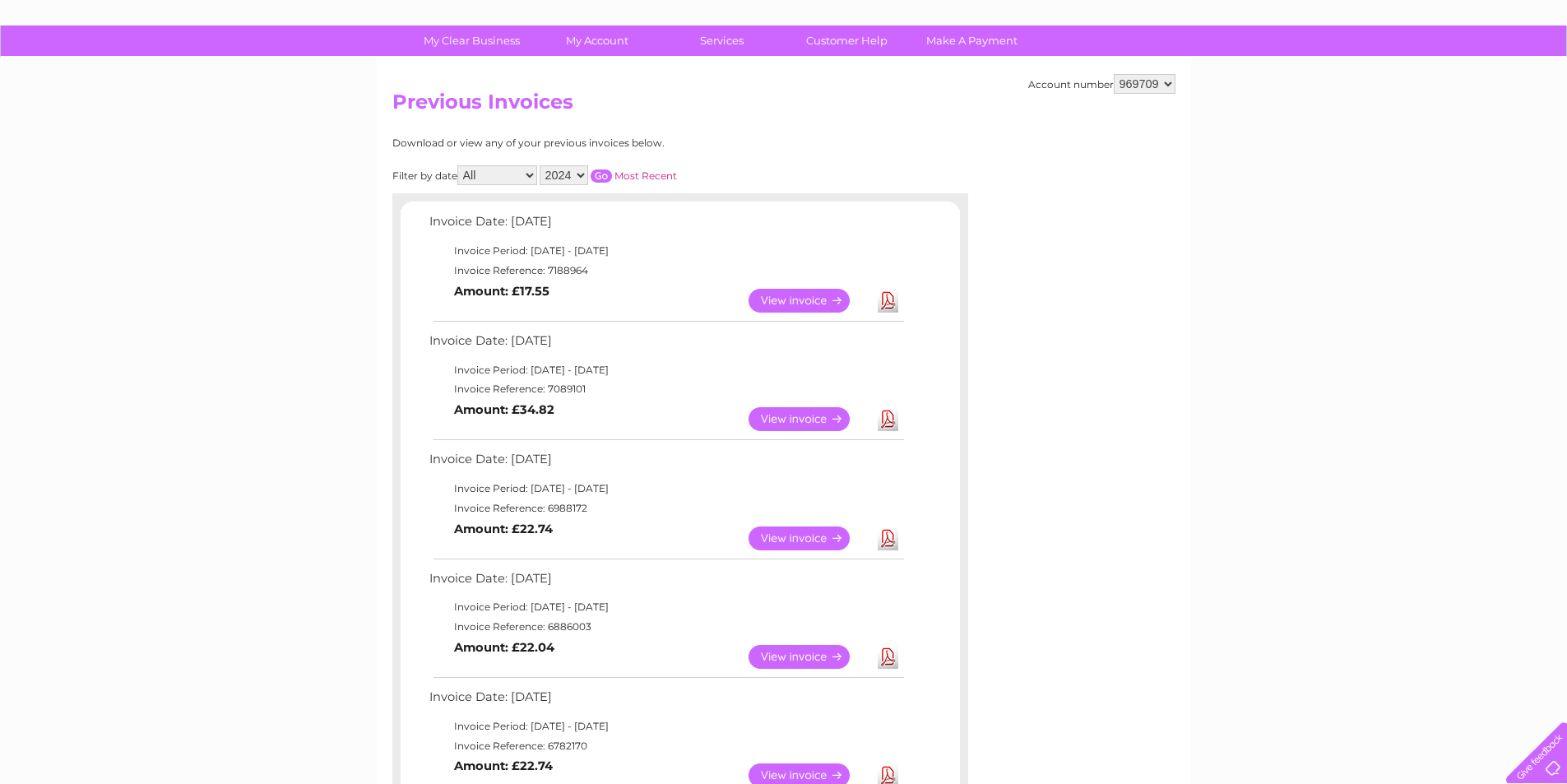
scroll to position [82, 0]
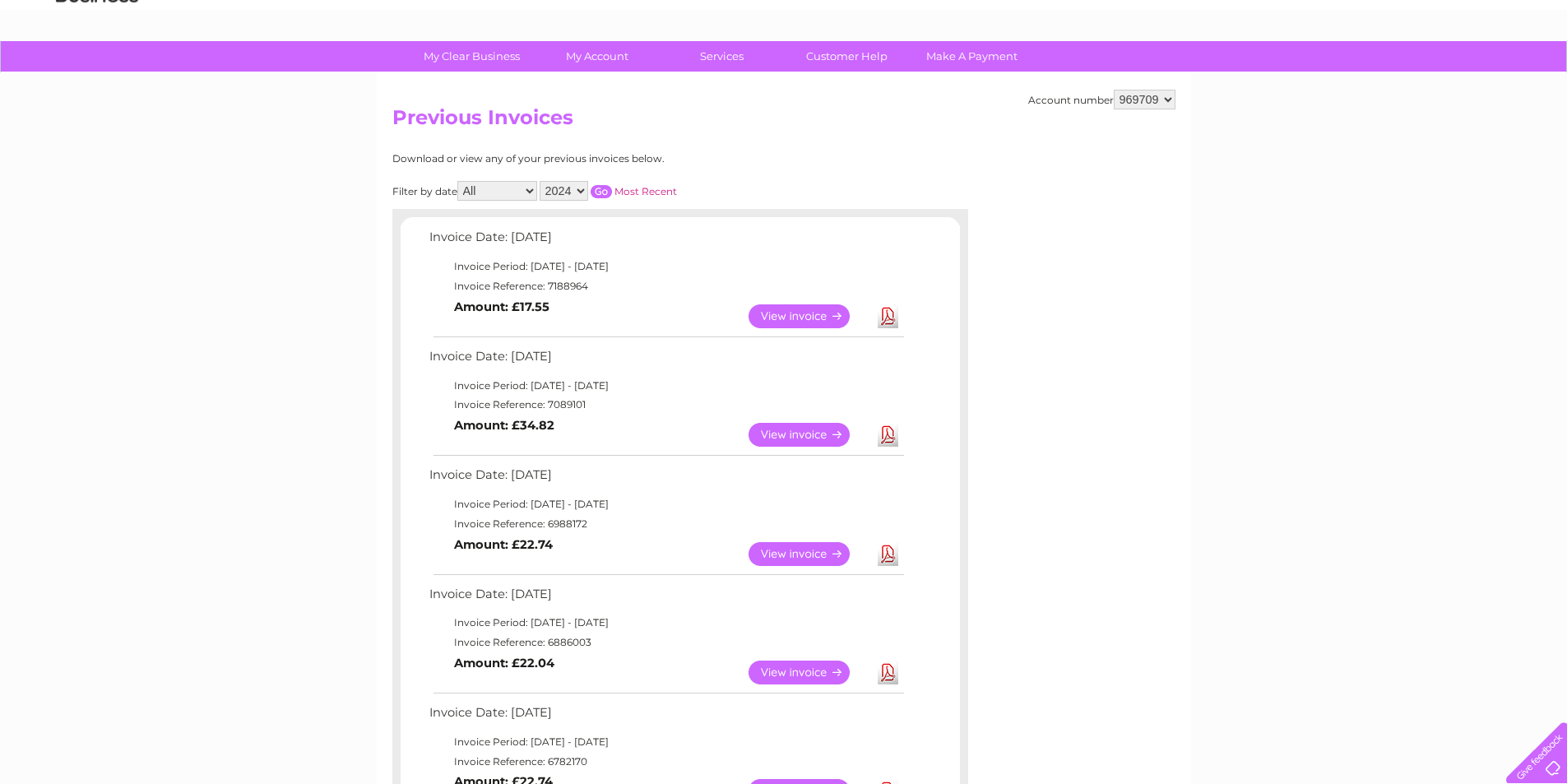
click at [888, 315] on link "Download" at bounding box center [888, 315] width 21 height 24
click at [575, 188] on select "2025 2024 2023 2022" at bounding box center [563, 191] width 48 height 20
select select "2025"
click at [542, 181] on select "2025 2024 2023 2022" at bounding box center [563, 191] width 48 height 20
click at [601, 192] on input "button" at bounding box center [601, 192] width 22 height 13
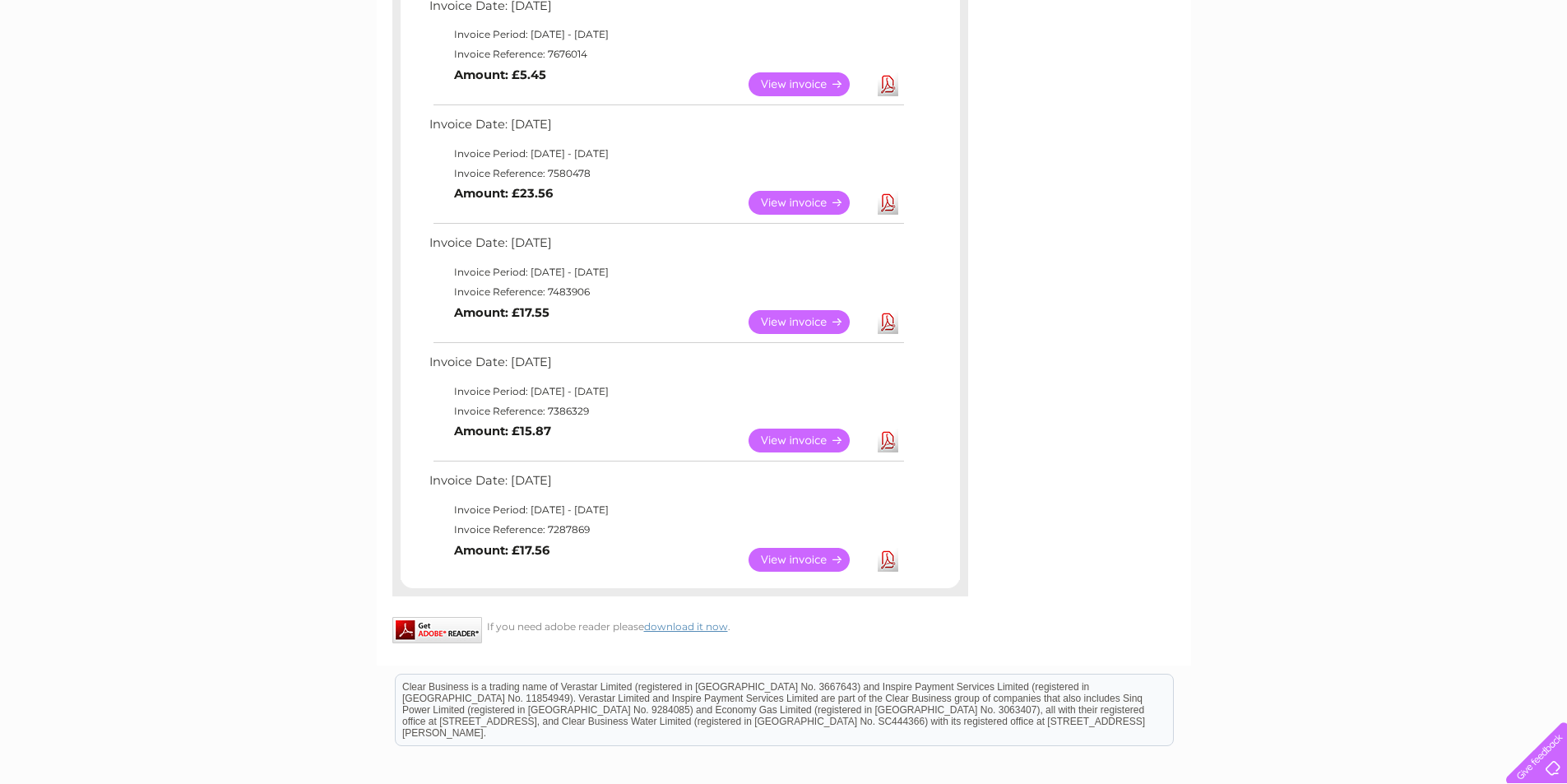
scroll to position [844, 0]
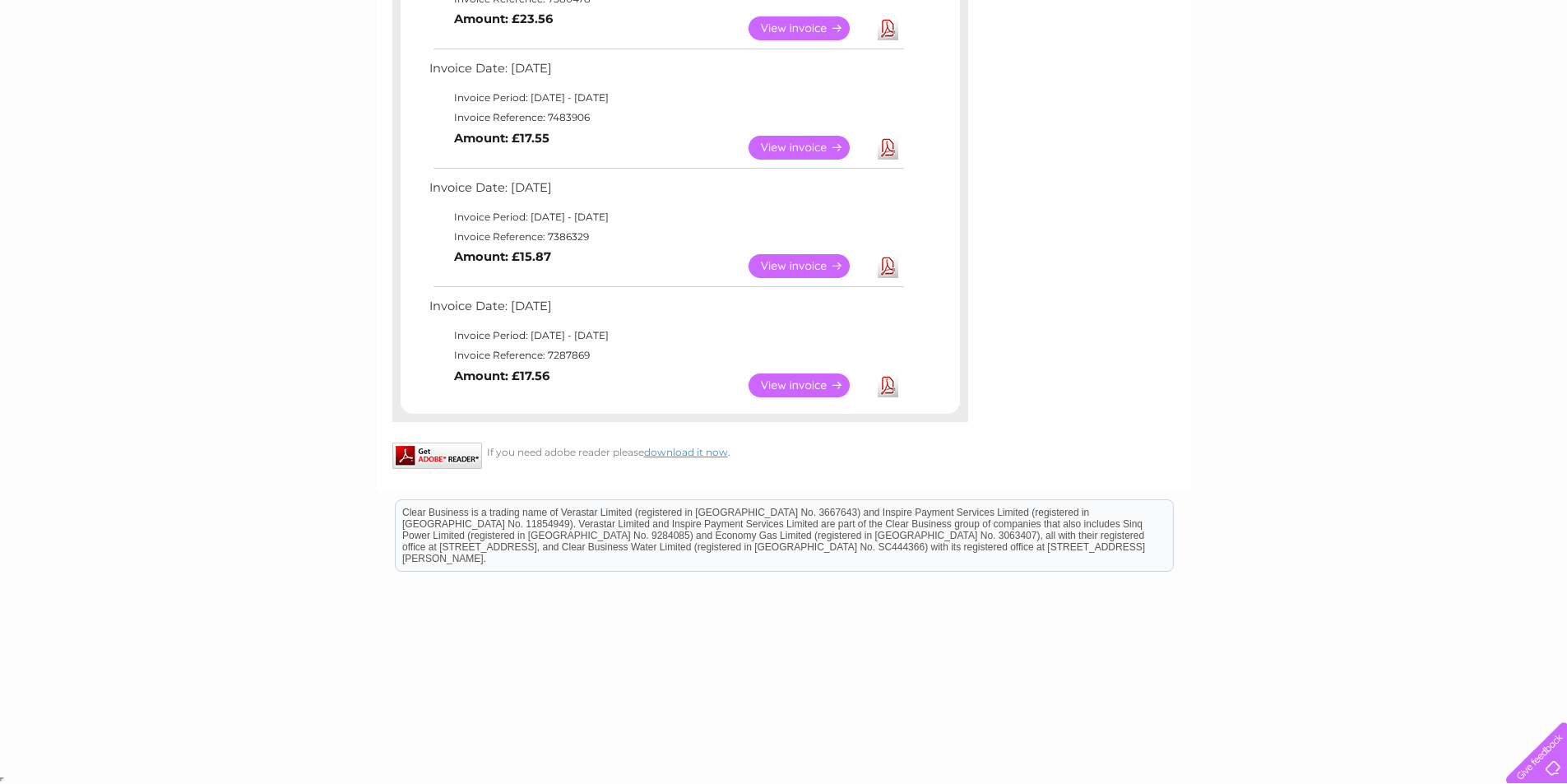
click at [887, 386] on link "Download" at bounding box center [888, 384] width 21 height 24
click at [890, 264] on link "Download" at bounding box center [888, 265] width 21 height 24
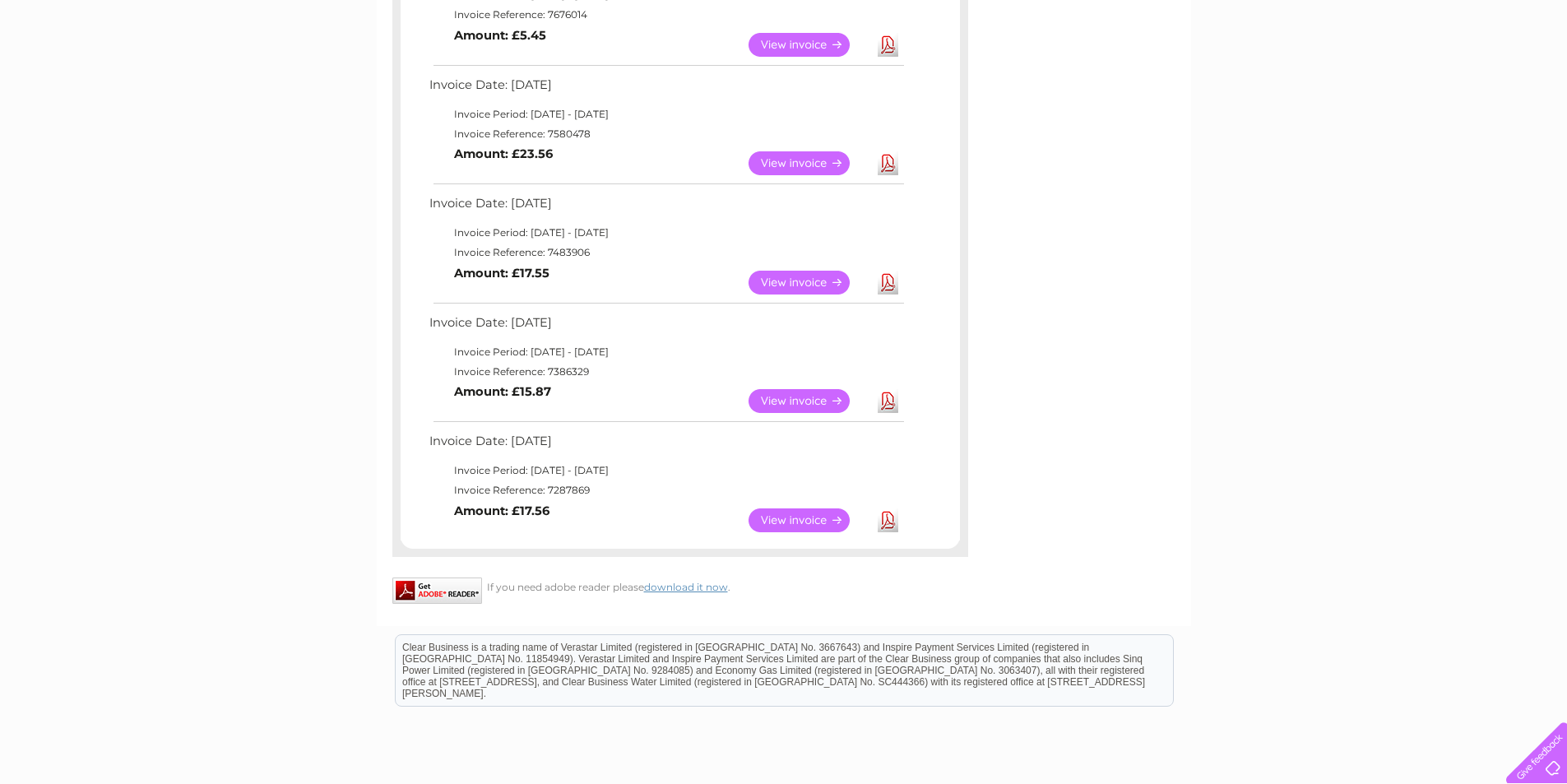
scroll to position [680, 0]
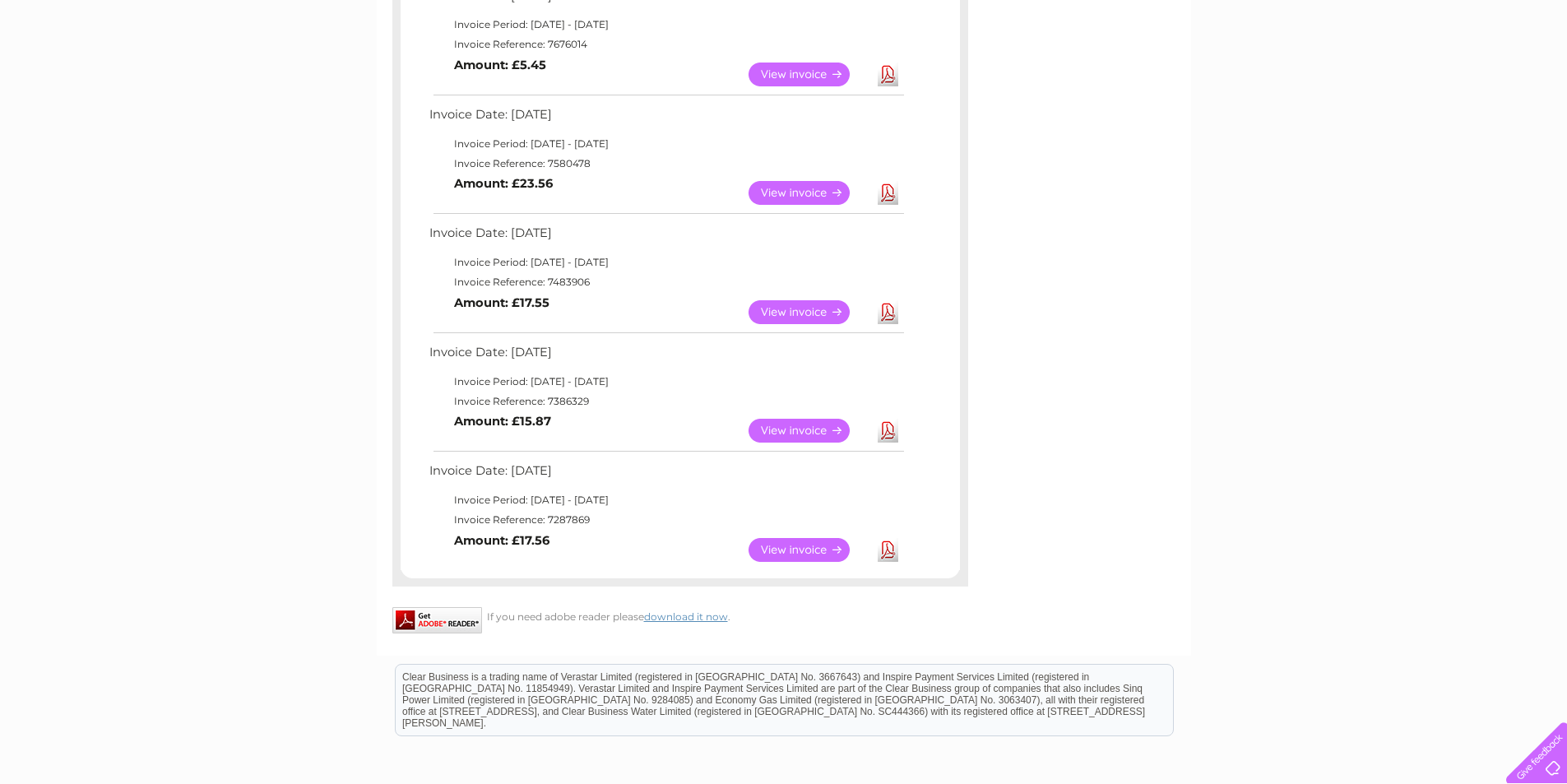
click at [888, 308] on link "Download" at bounding box center [888, 312] width 21 height 24
